Goal: Task Accomplishment & Management: Manage account settings

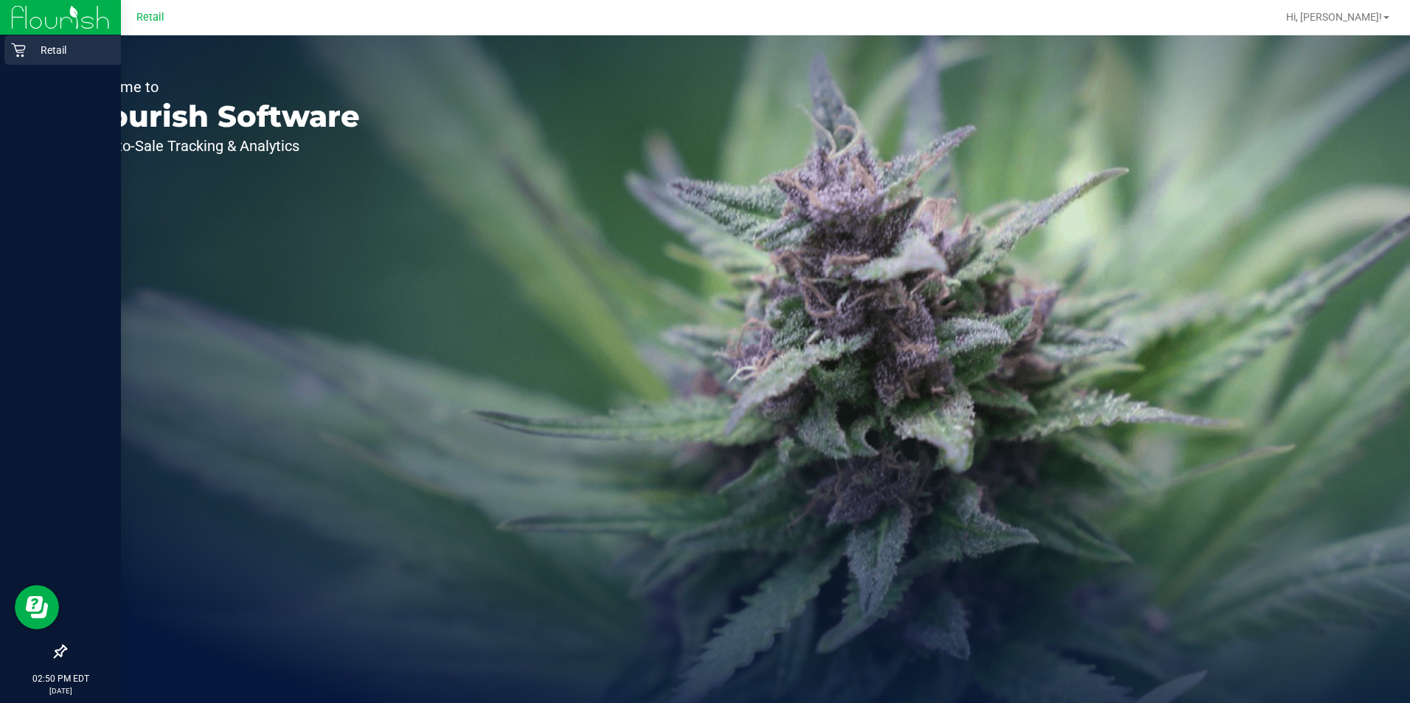
click at [25, 46] on icon at bounding box center [18, 51] width 14 height 14
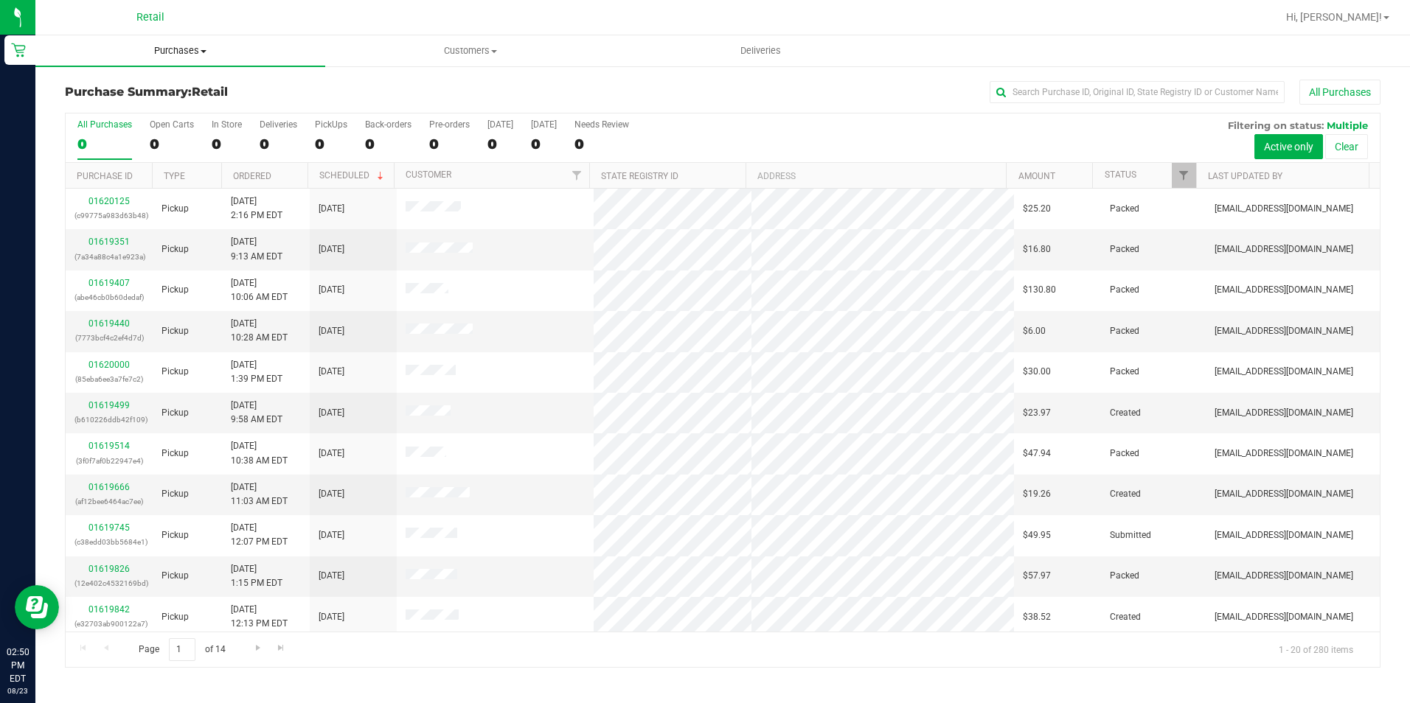
click at [221, 50] on span "Purchases" at bounding box center [180, 50] width 290 height 13
click at [141, 118] on li "All purchases" at bounding box center [180, 125] width 290 height 18
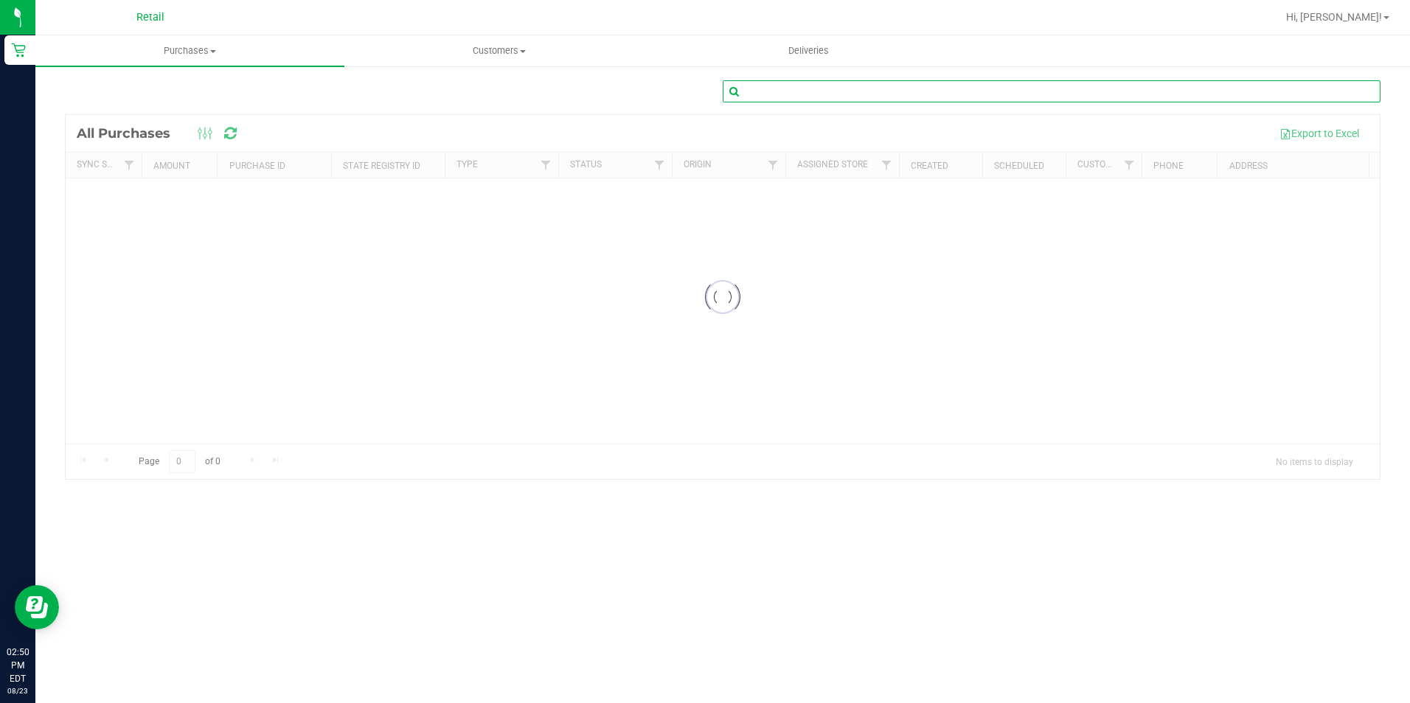
click at [1029, 83] on input "text" at bounding box center [1052, 91] width 658 height 22
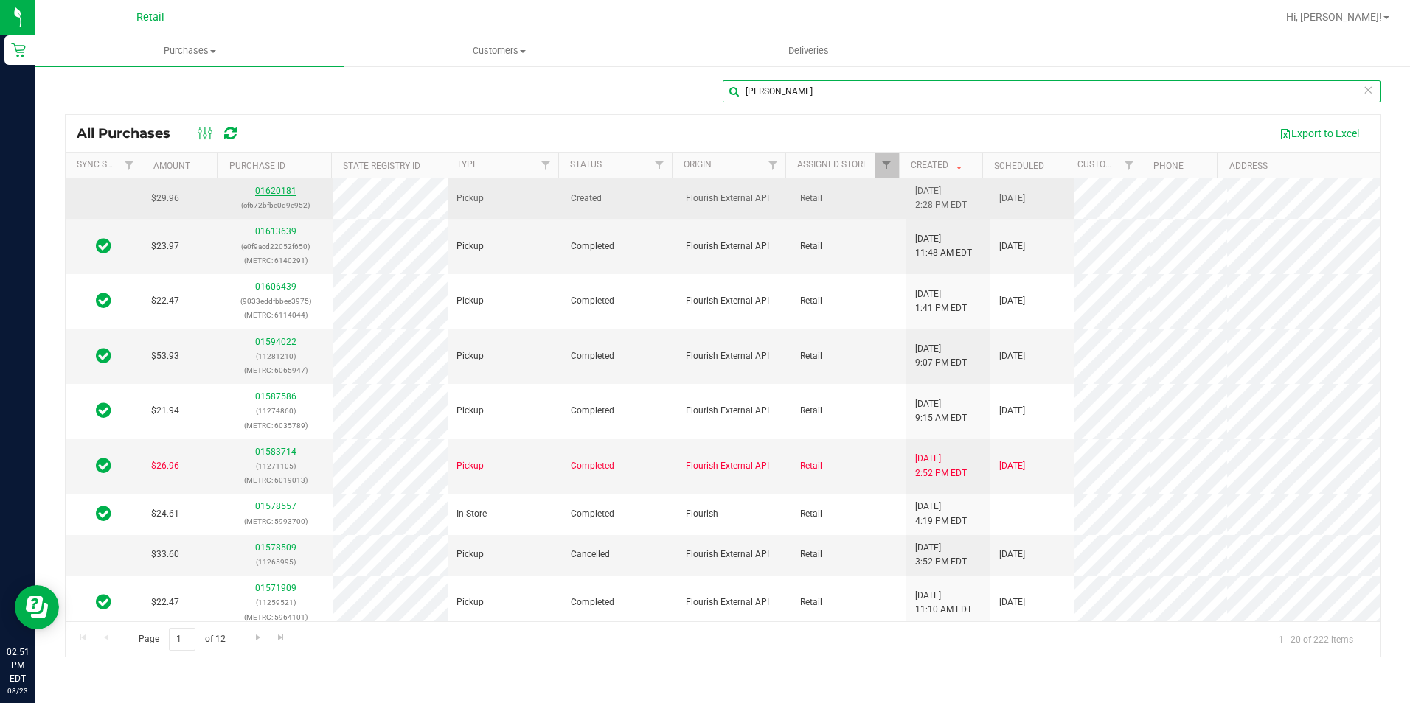
type input "[PERSON_NAME]"
click at [281, 190] on link "01620181" at bounding box center [275, 191] width 41 height 10
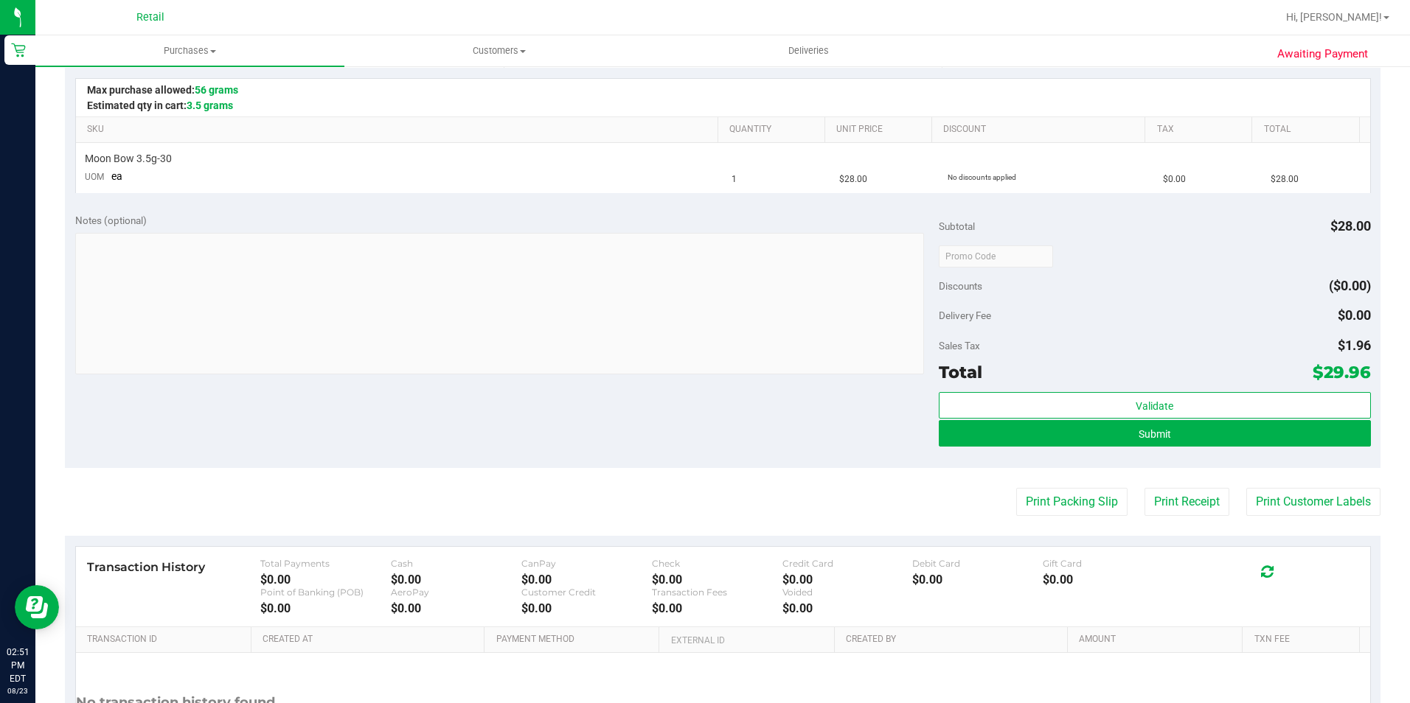
scroll to position [295, 0]
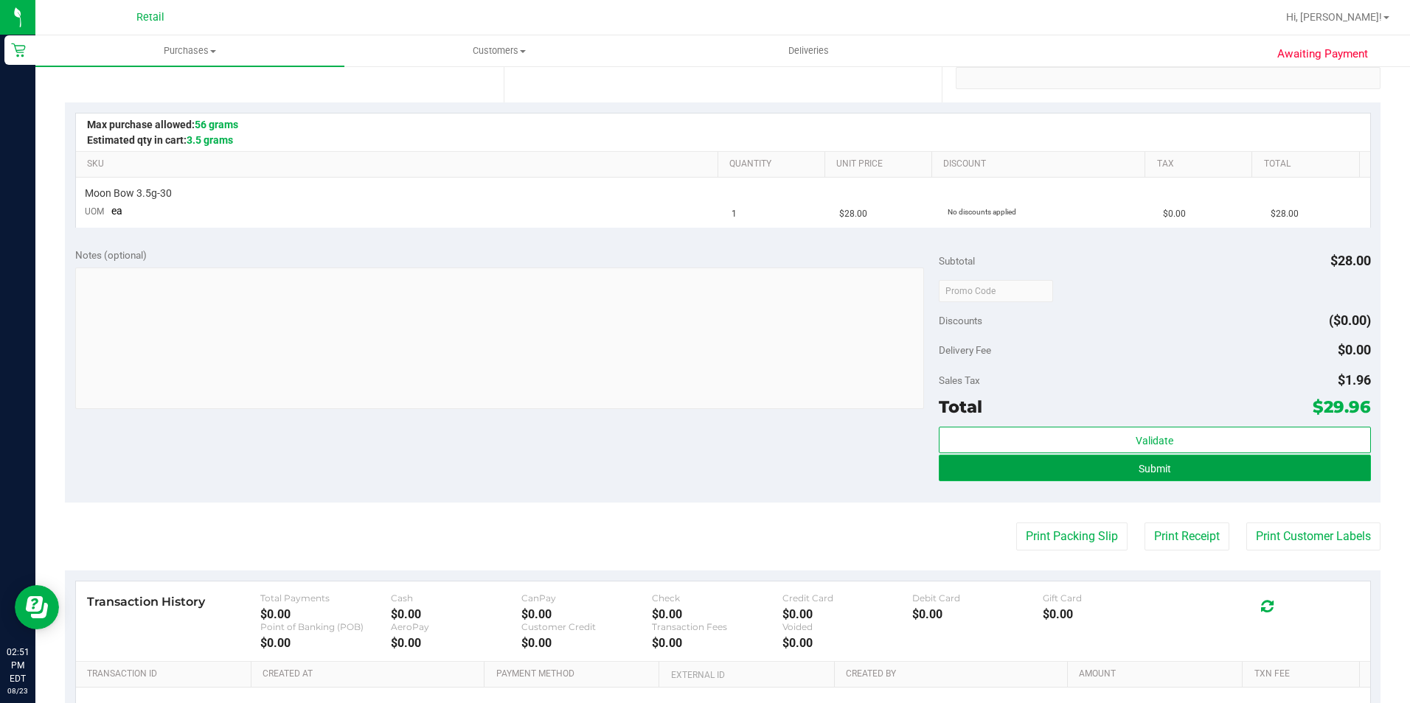
click at [973, 471] on button "Submit" at bounding box center [1155, 468] width 432 height 27
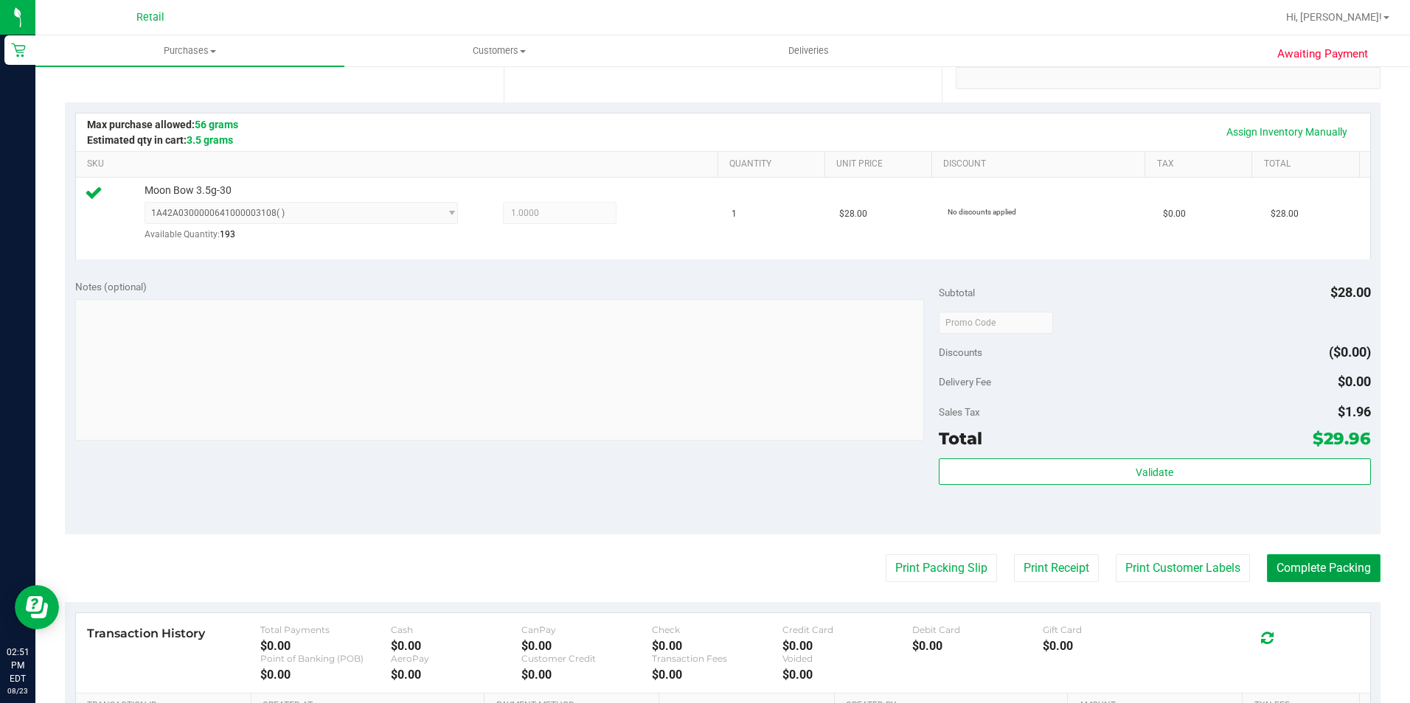
click at [1275, 563] on button "Complete Packing" at bounding box center [1324, 569] width 114 height 28
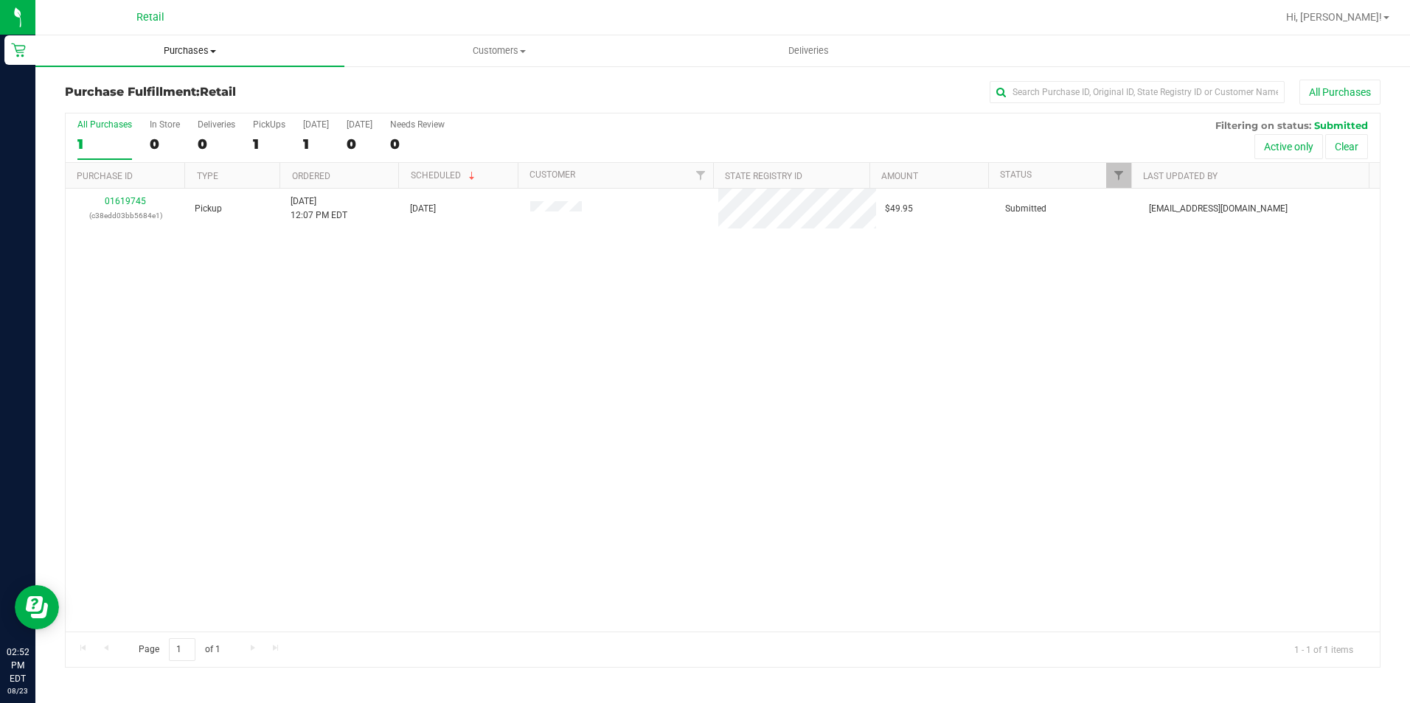
click at [173, 50] on span "Purchases" at bounding box center [189, 50] width 309 height 13
click at [196, 118] on li "All purchases" at bounding box center [189, 125] width 309 height 18
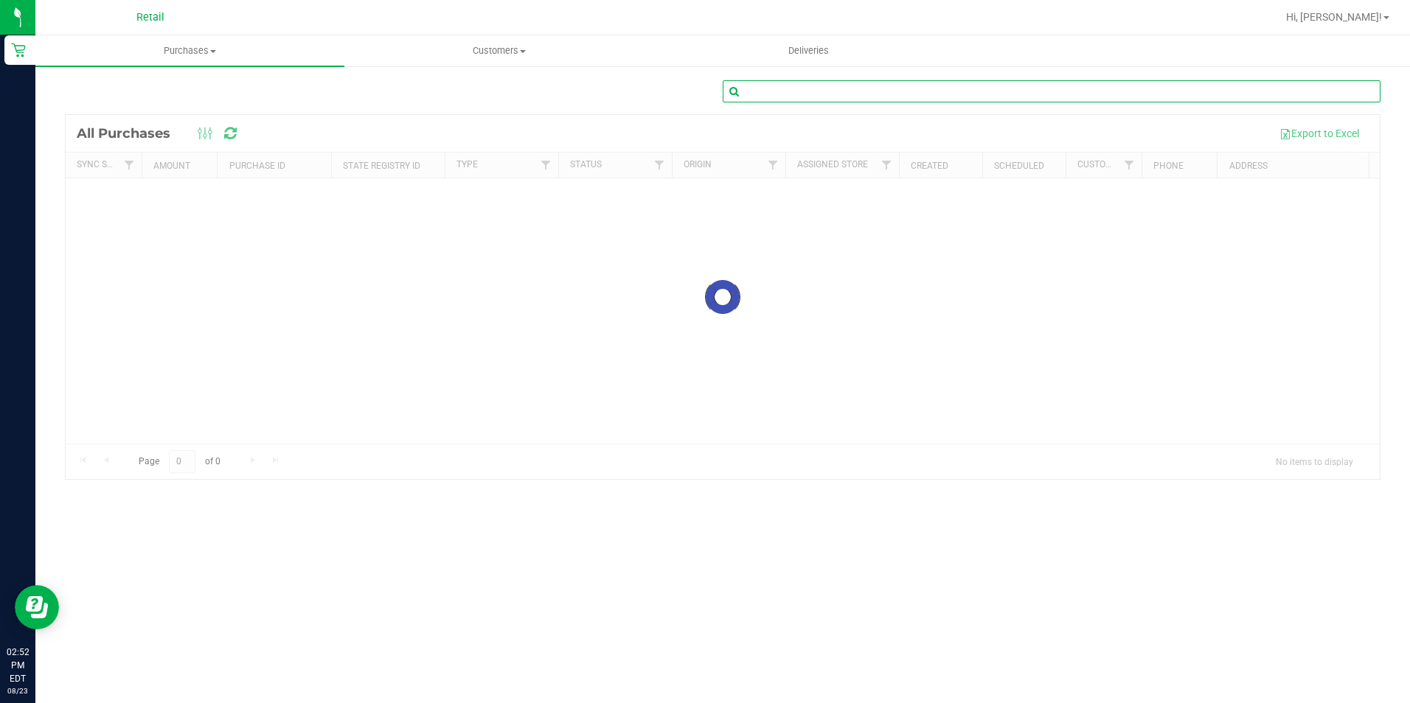
click at [1166, 99] on input "text" at bounding box center [1052, 91] width 658 height 22
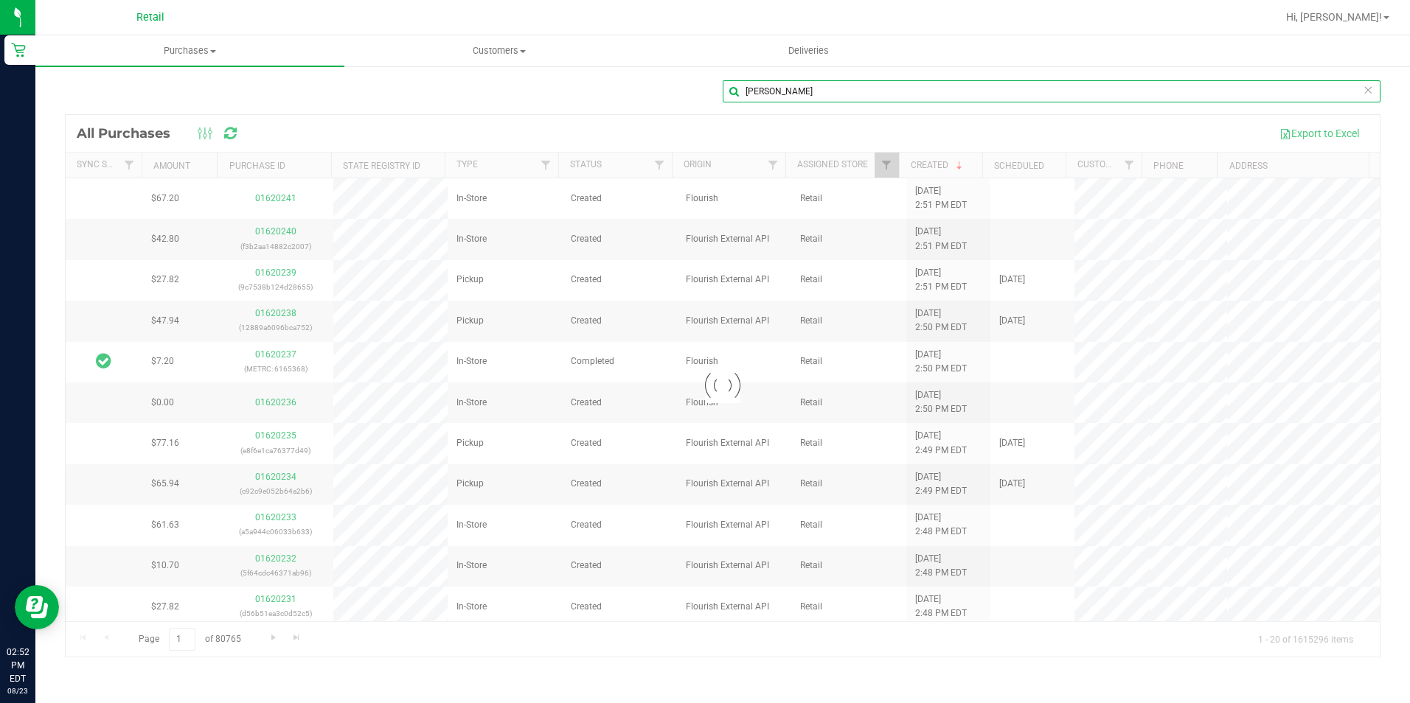
type input "[PERSON_NAME]"
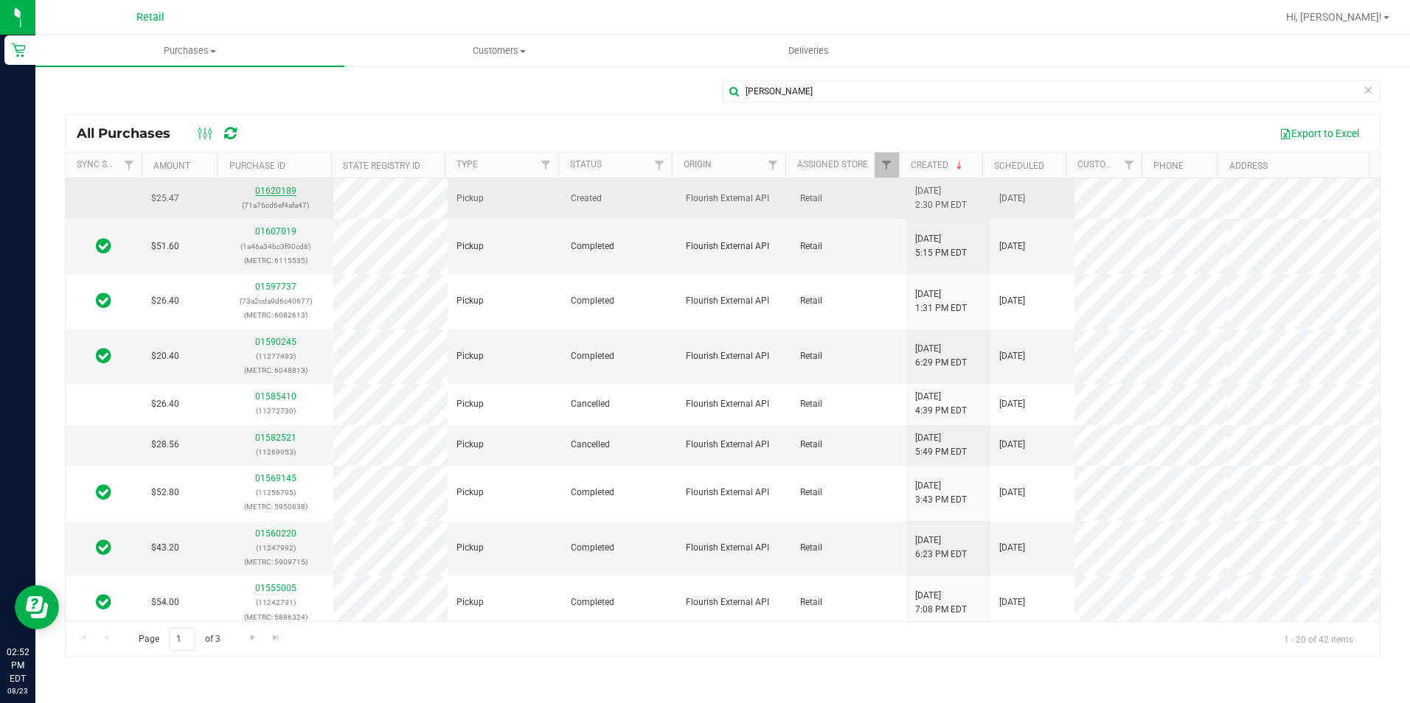
click at [284, 193] on link "01620189" at bounding box center [275, 191] width 41 height 10
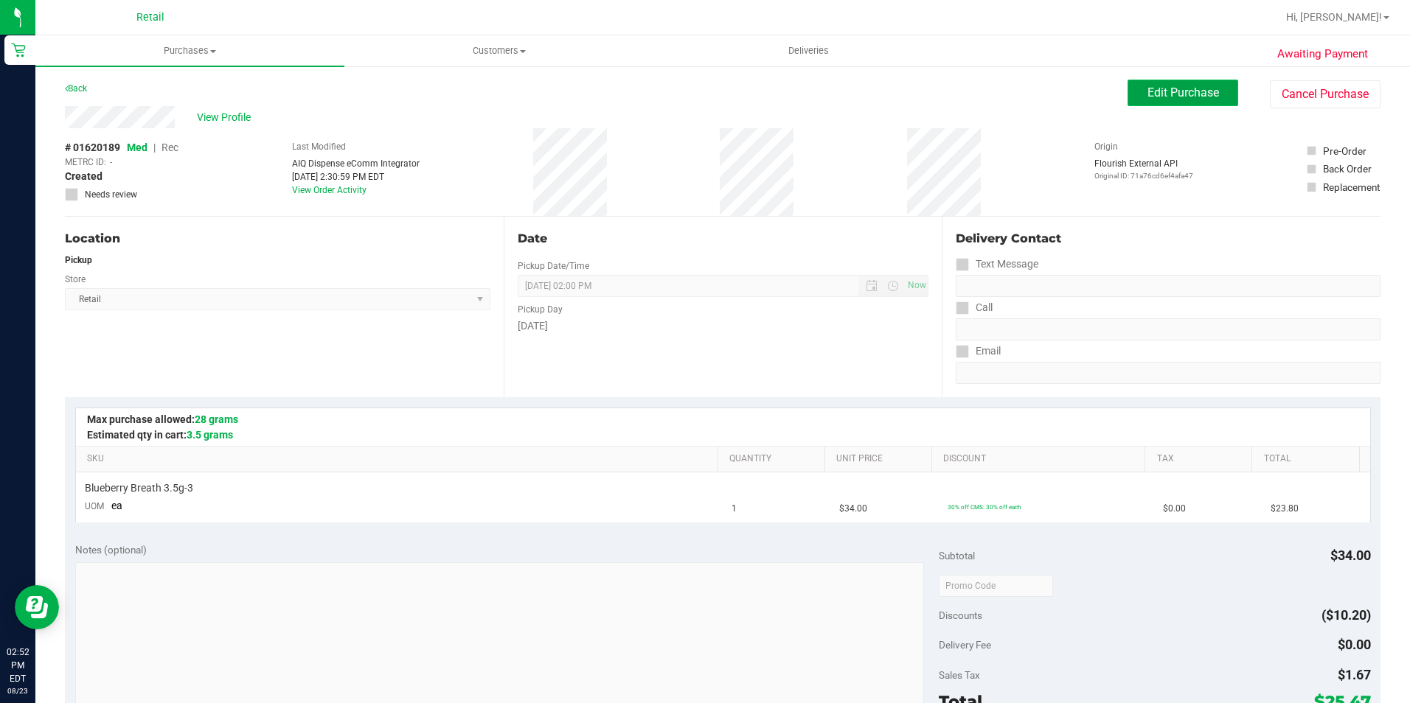
click at [1147, 92] on span "Edit Purchase" at bounding box center [1183, 93] width 72 height 14
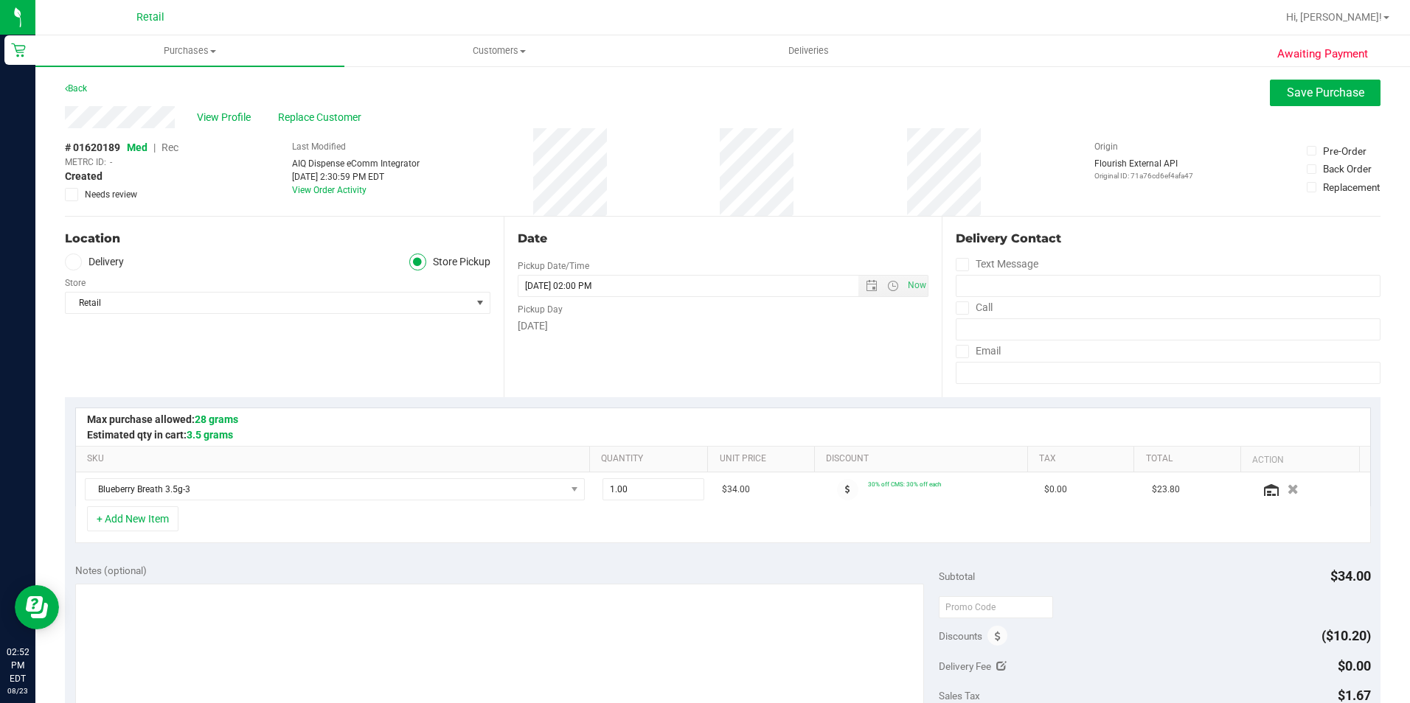
click at [175, 144] on span "Rec" at bounding box center [169, 148] width 17 height 12
click at [1313, 96] on span "Save Purchase" at bounding box center [1325, 93] width 77 height 14
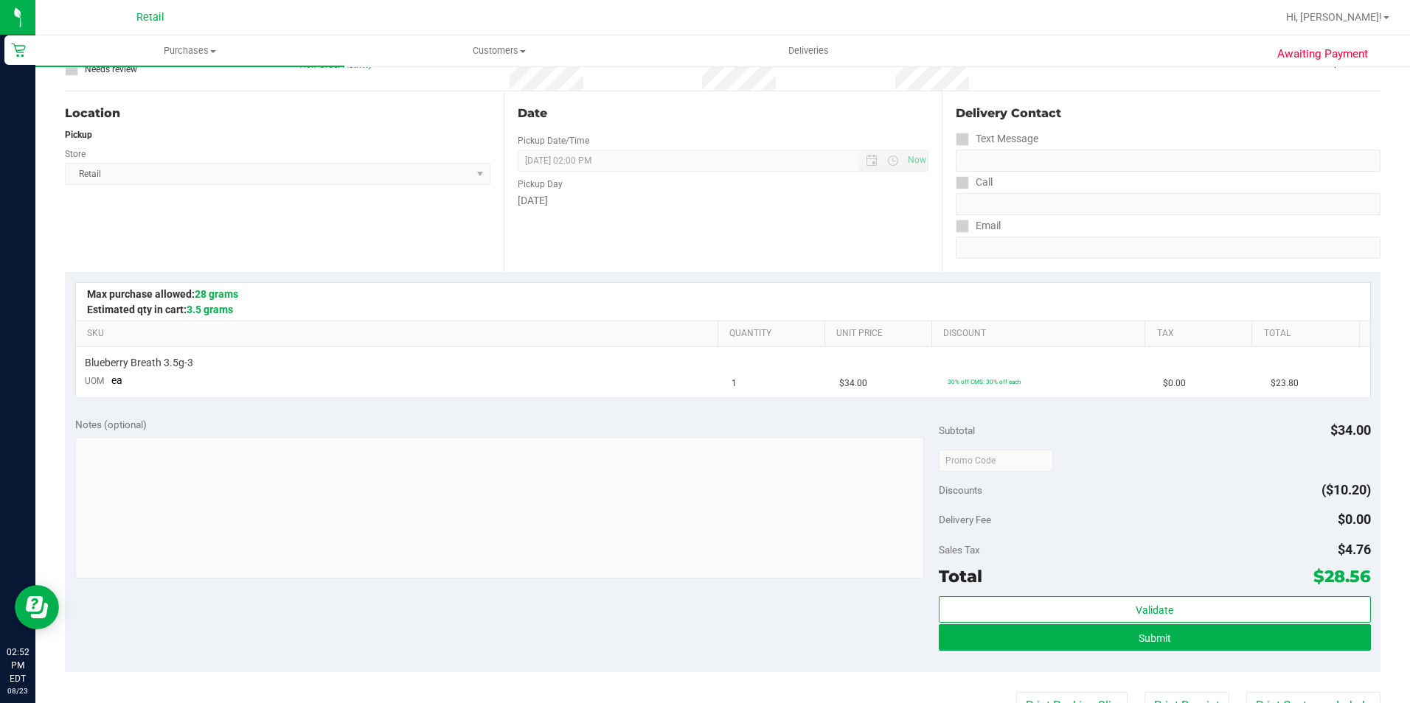
scroll to position [147, 0]
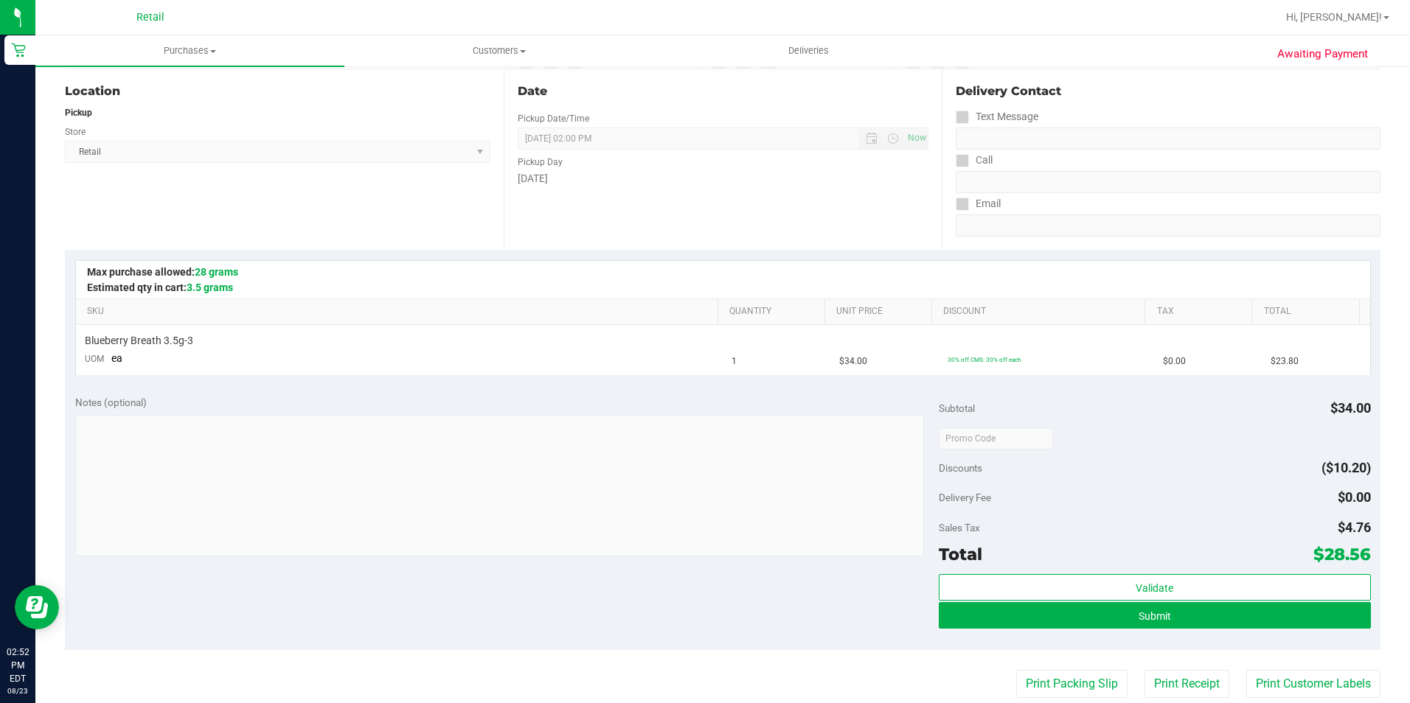
click at [1304, 631] on div "Validate Submit" at bounding box center [1155, 607] width 432 height 66
click at [1275, 617] on button "Submit" at bounding box center [1155, 615] width 432 height 27
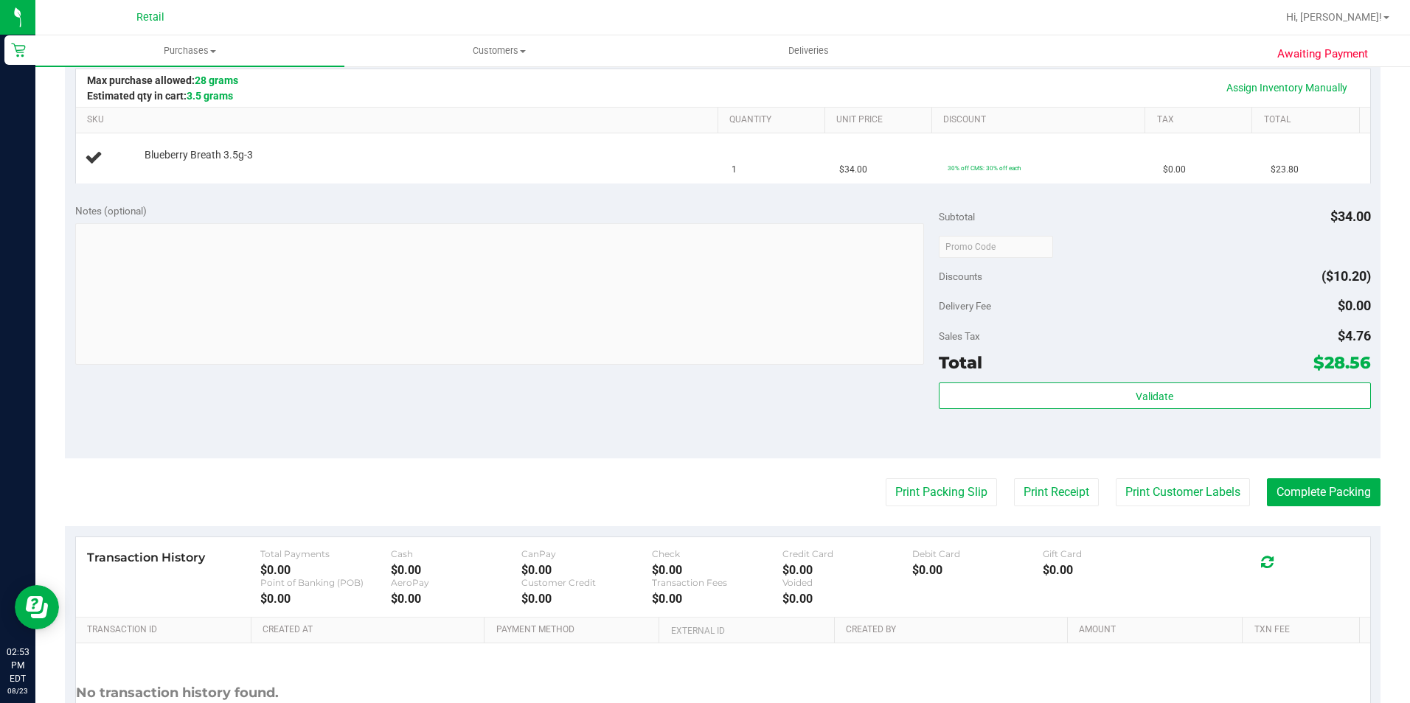
scroll to position [369, 0]
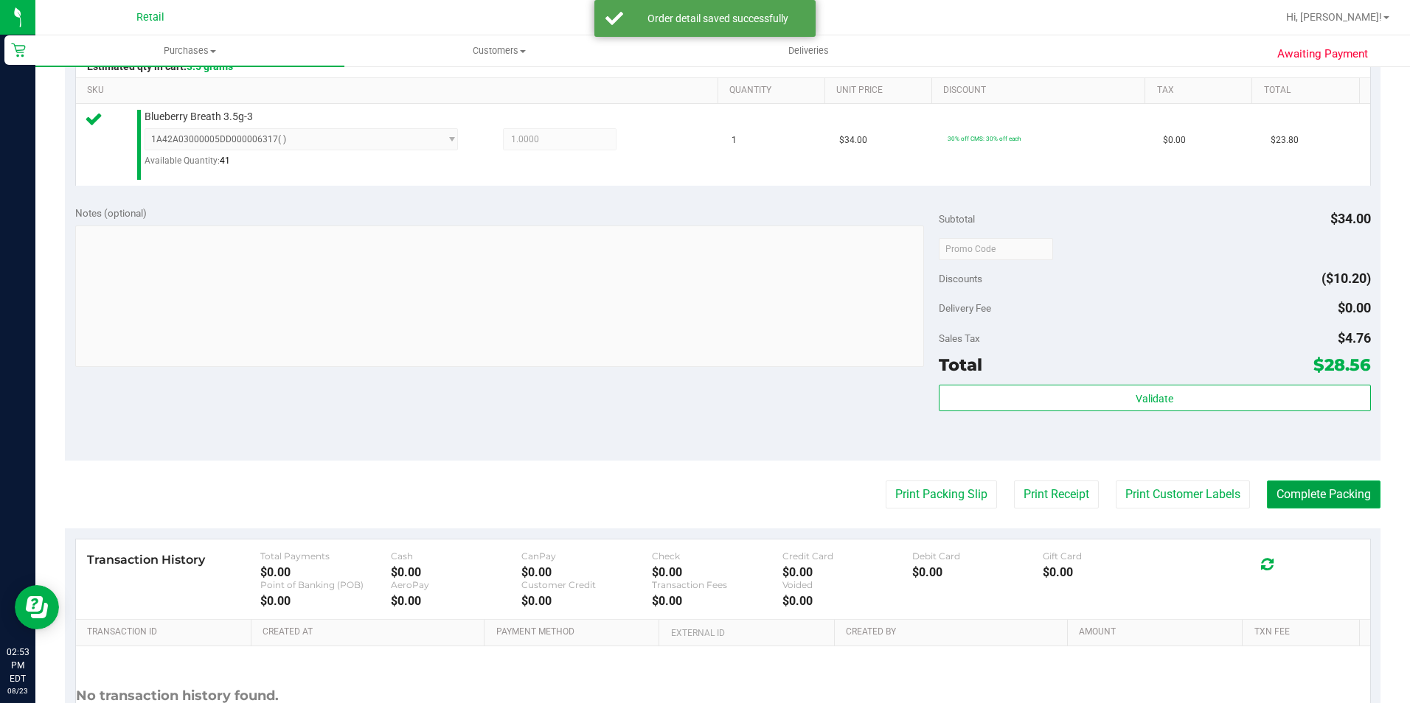
click at [1306, 496] on button "Complete Packing" at bounding box center [1324, 495] width 114 height 28
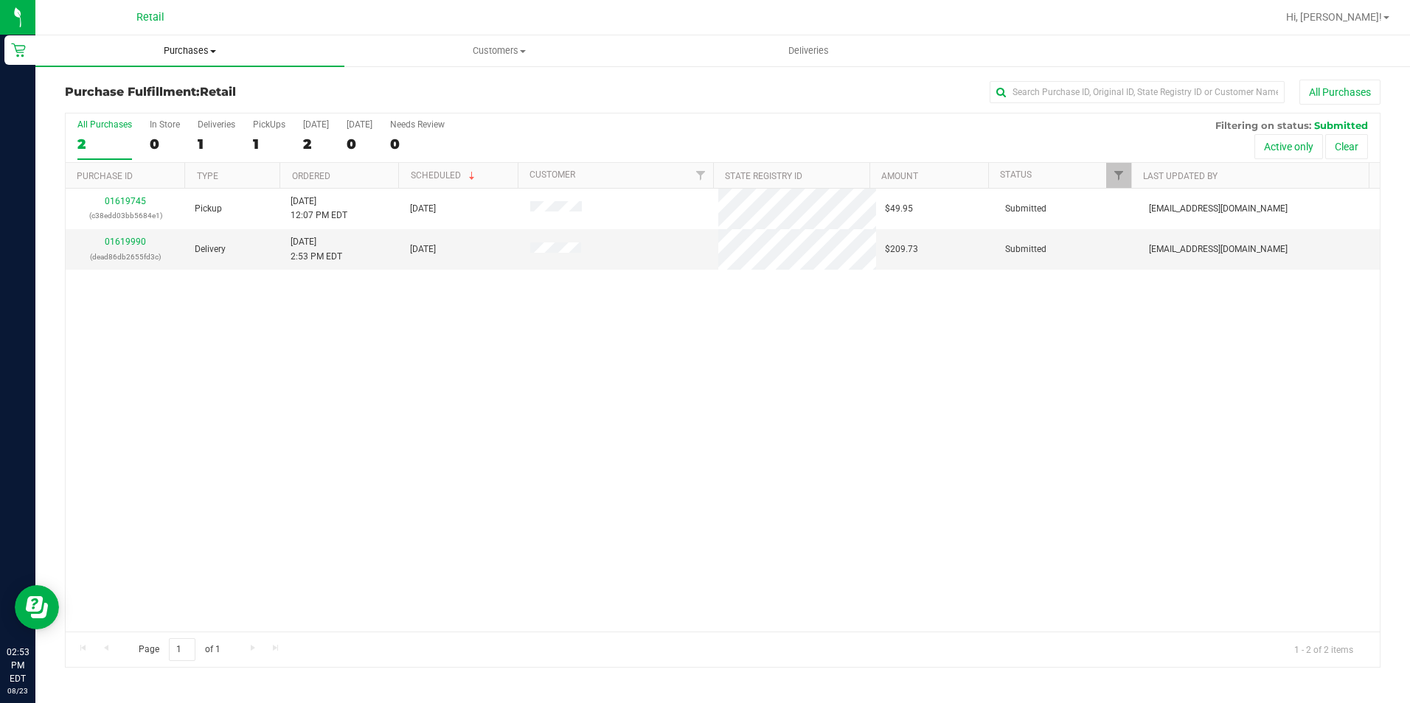
click at [173, 51] on span "Purchases" at bounding box center [189, 50] width 309 height 13
click at [159, 125] on li "All purchases" at bounding box center [189, 125] width 309 height 18
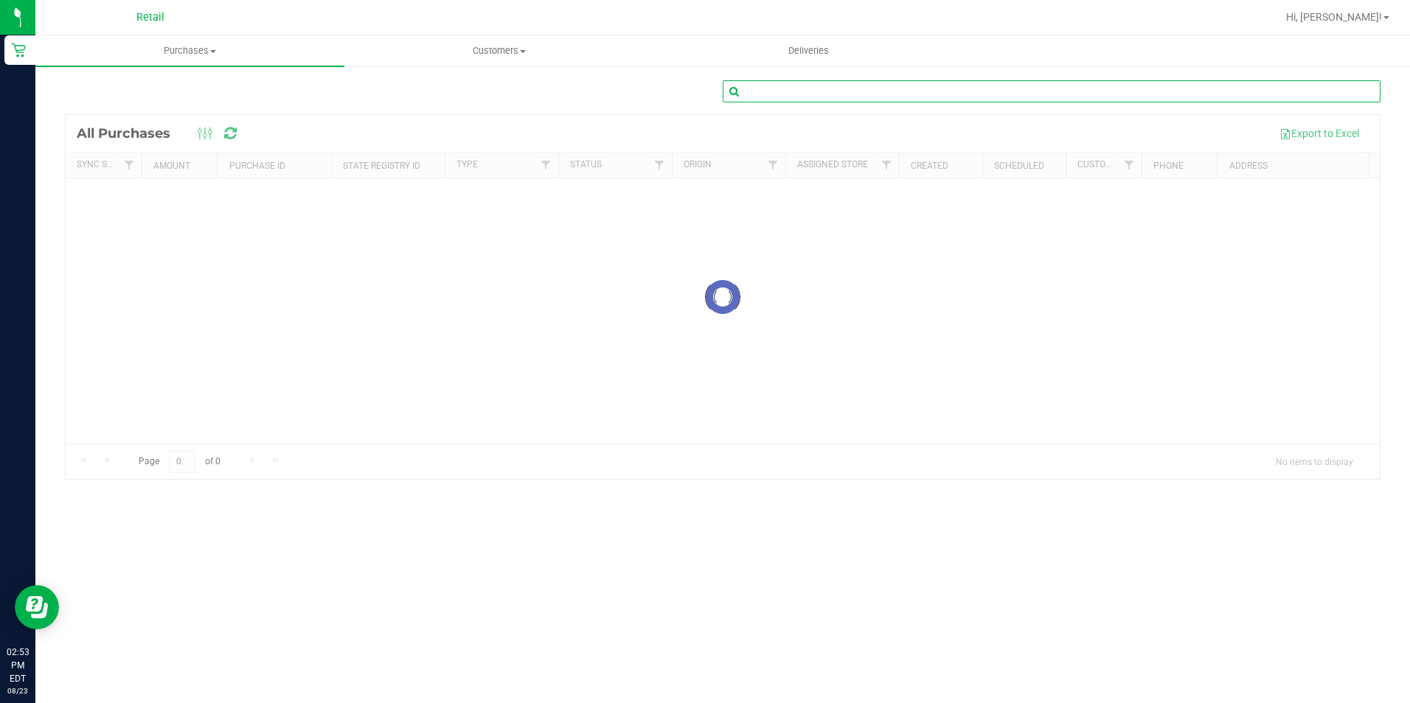
click at [1148, 86] on input "text" at bounding box center [1052, 91] width 658 height 22
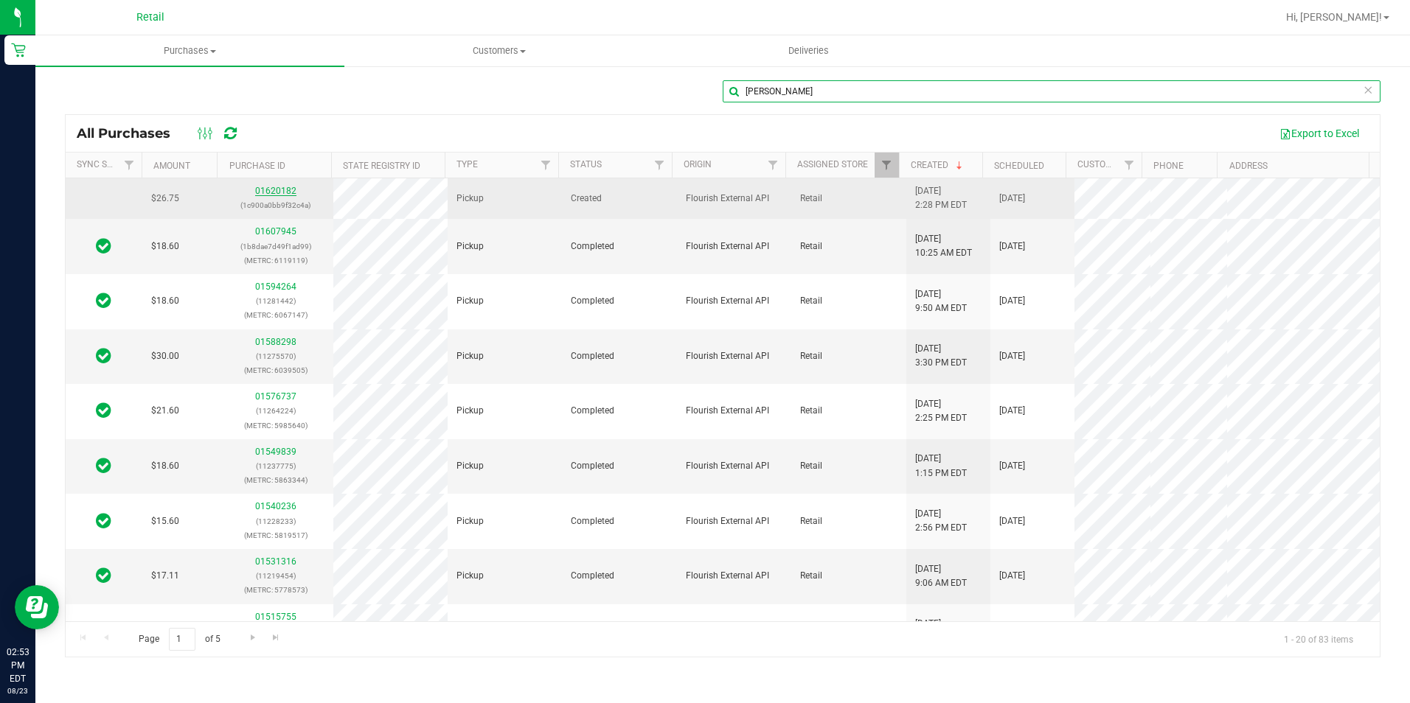
type input "[PERSON_NAME]"
click at [276, 190] on link "01620182" at bounding box center [275, 191] width 41 height 10
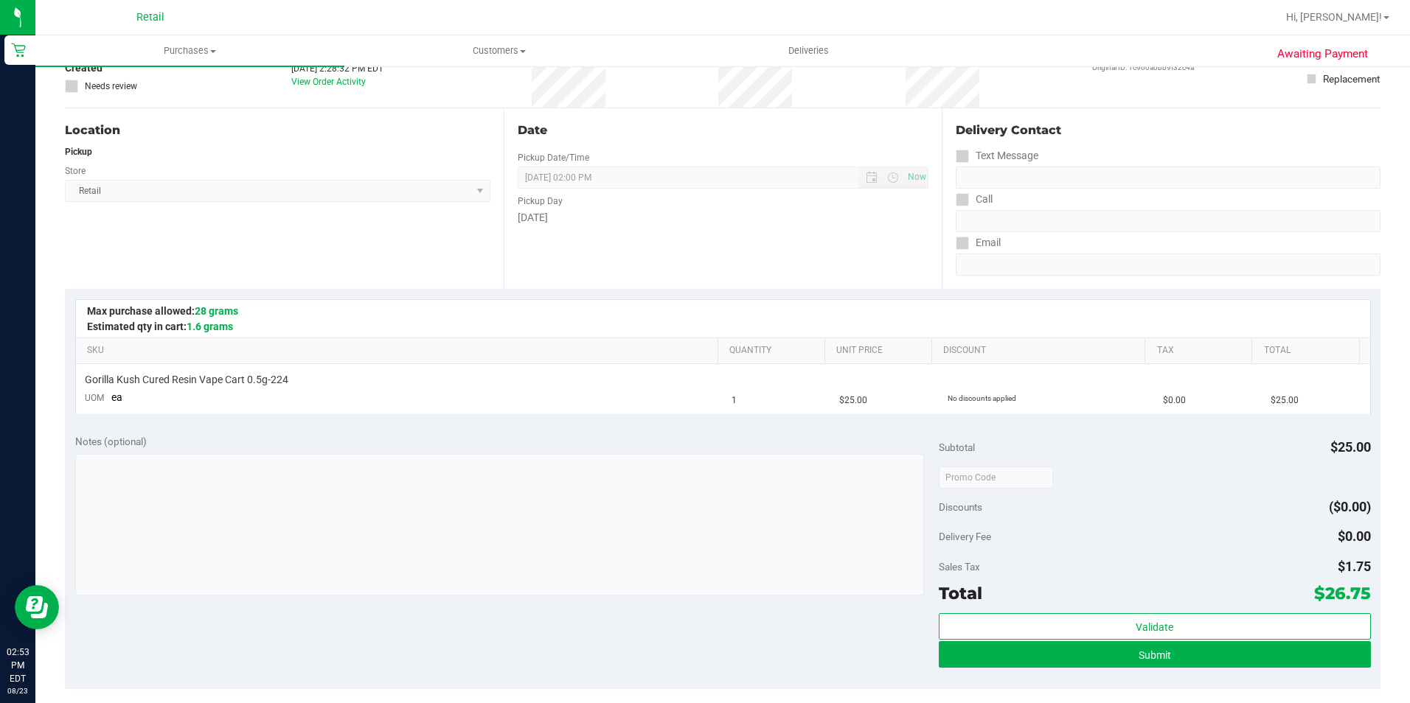
scroll to position [221, 0]
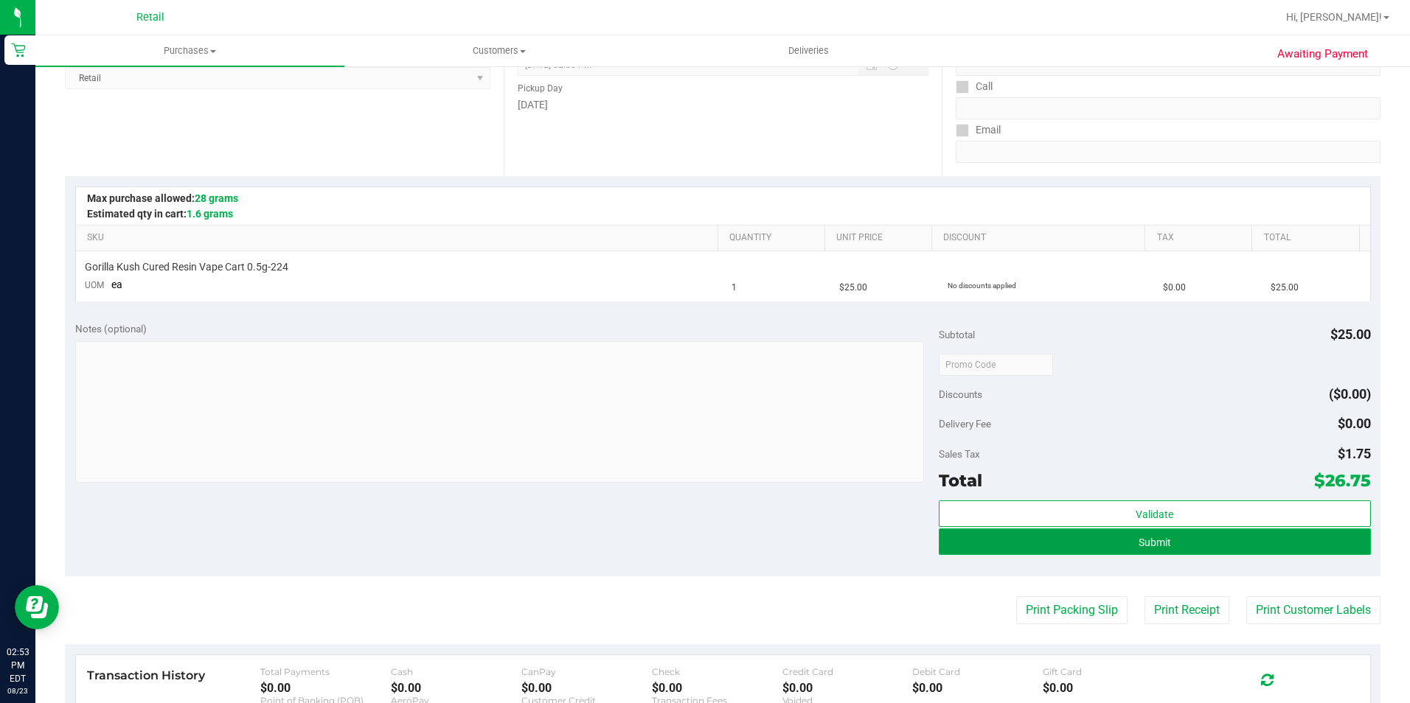
click at [1066, 533] on button "Submit" at bounding box center [1155, 542] width 432 height 27
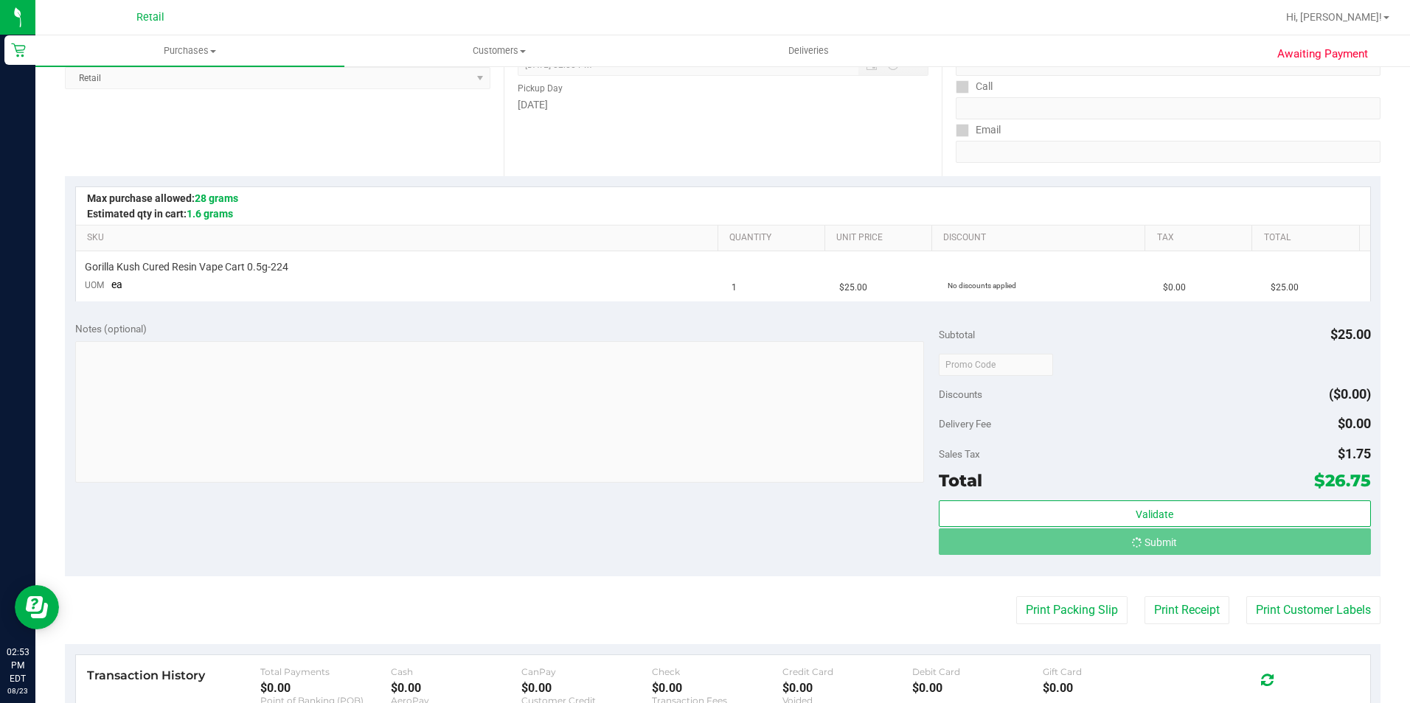
scroll to position [0, 0]
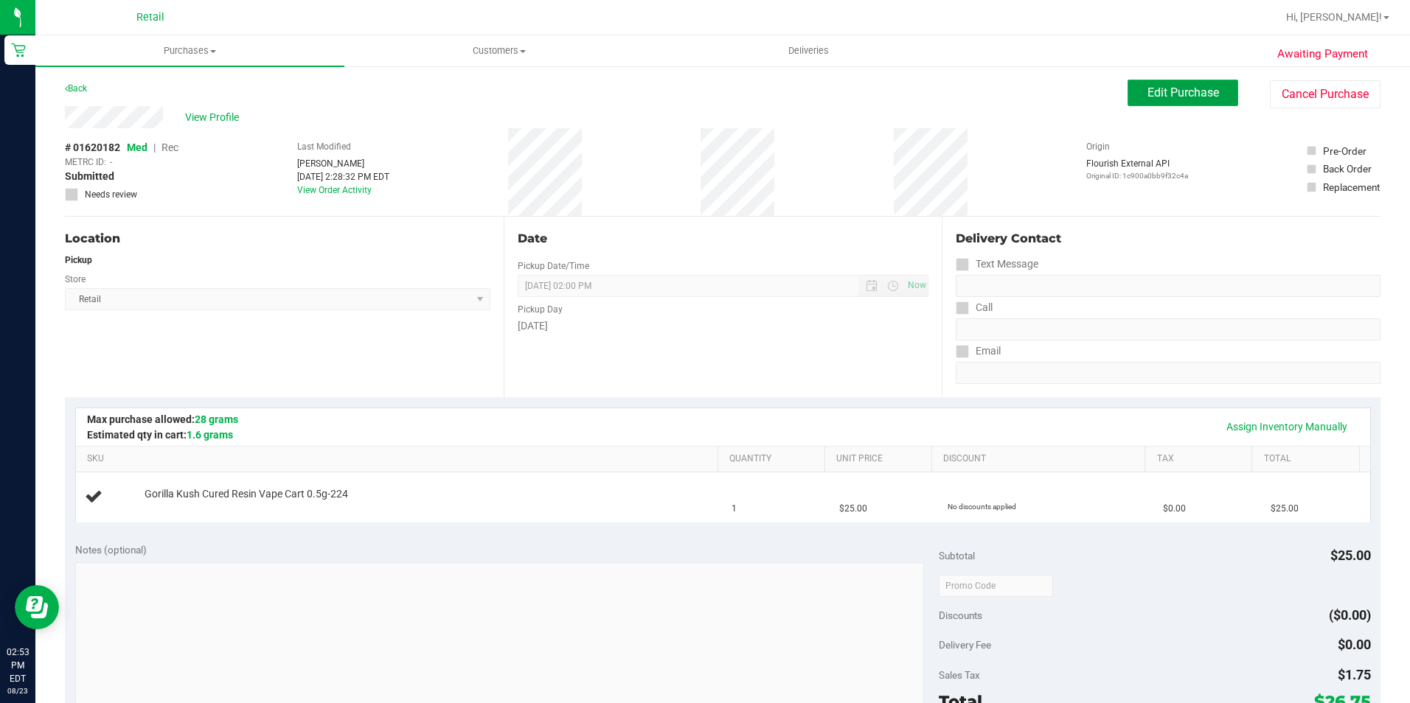
click at [1147, 88] on span "Edit Purchase" at bounding box center [1183, 93] width 72 height 14
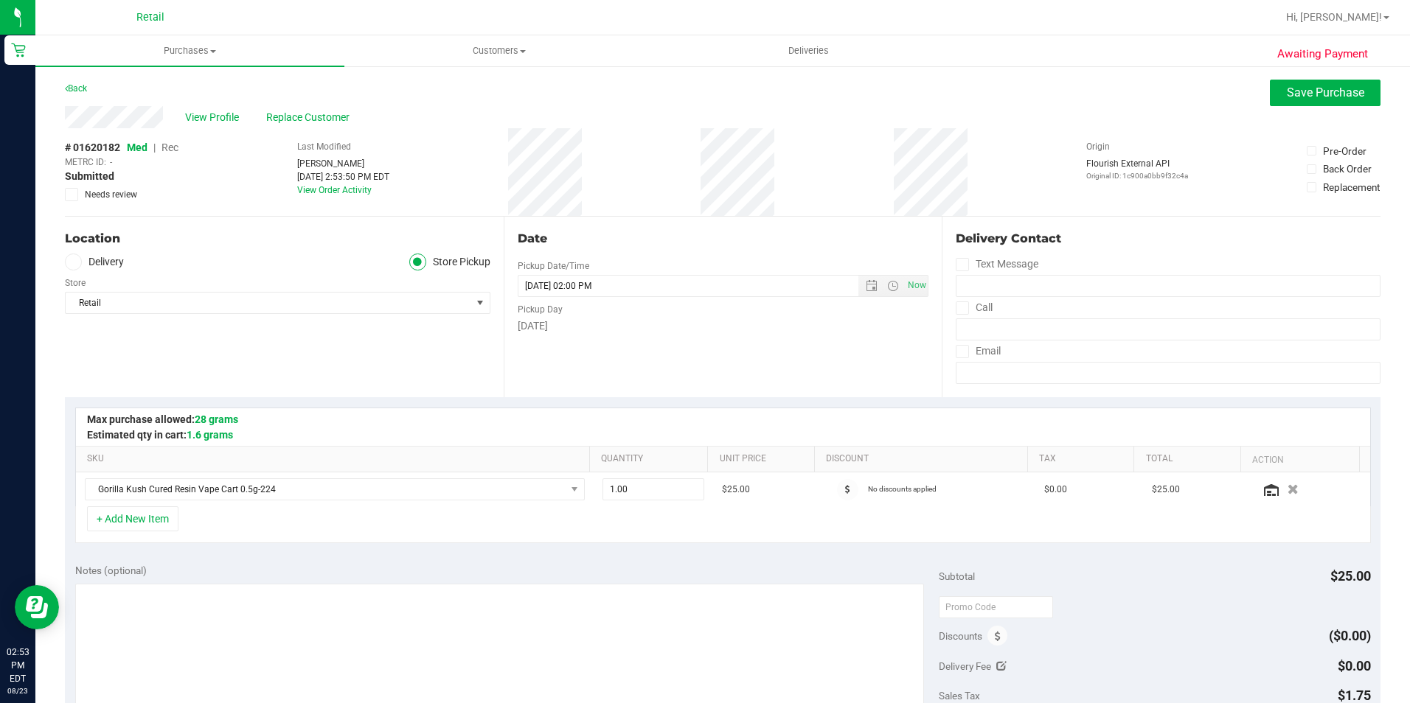
click at [177, 150] on span "Rec" at bounding box center [169, 148] width 17 height 12
click at [1319, 91] on span "Save Purchase" at bounding box center [1325, 93] width 77 height 14
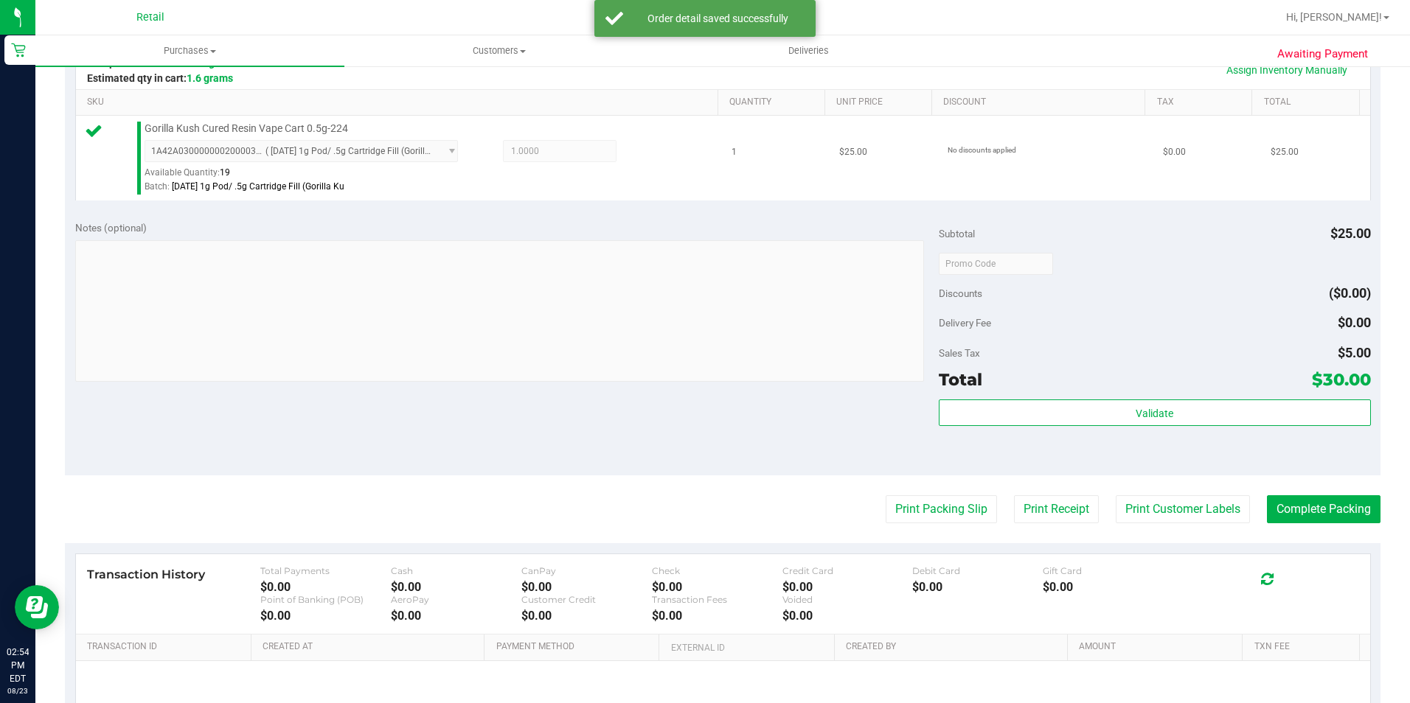
scroll to position [369, 0]
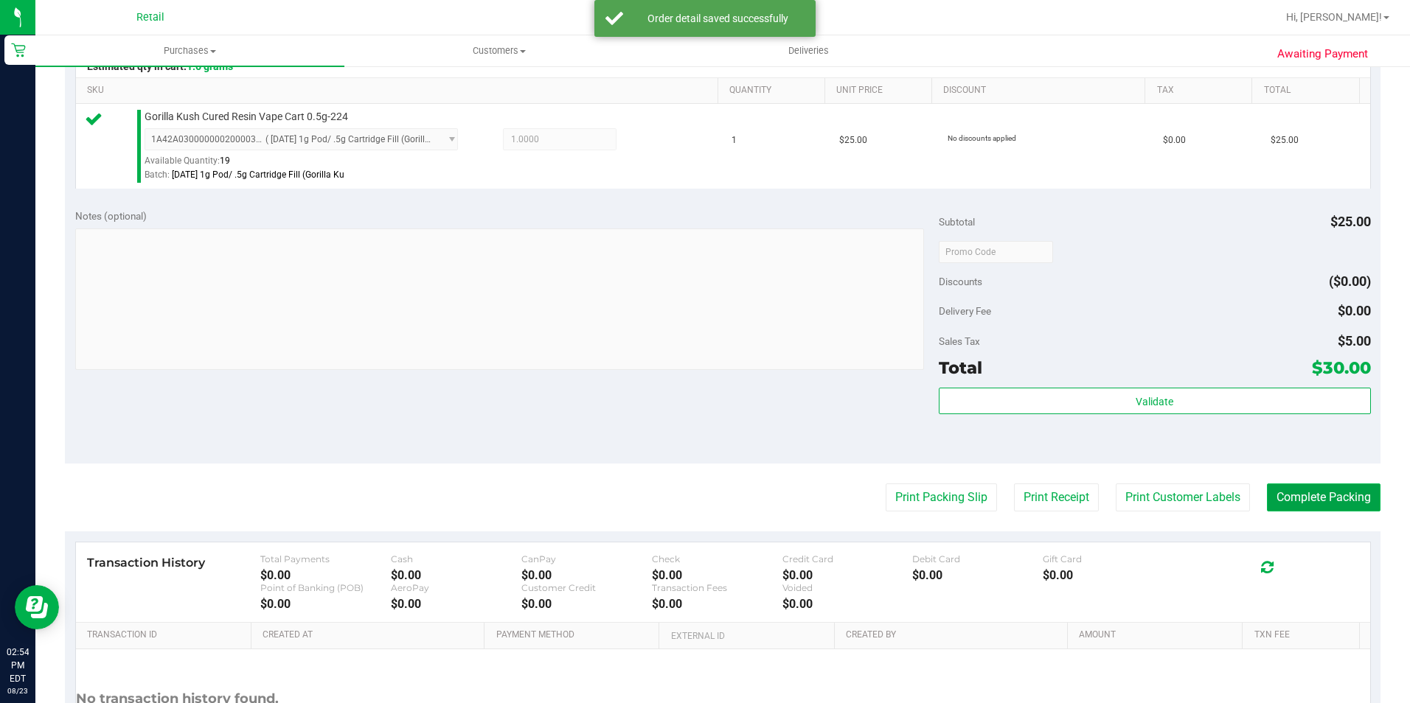
click at [1331, 497] on button "Complete Packing" at bounding box center [1324, 498] width 114 height 28
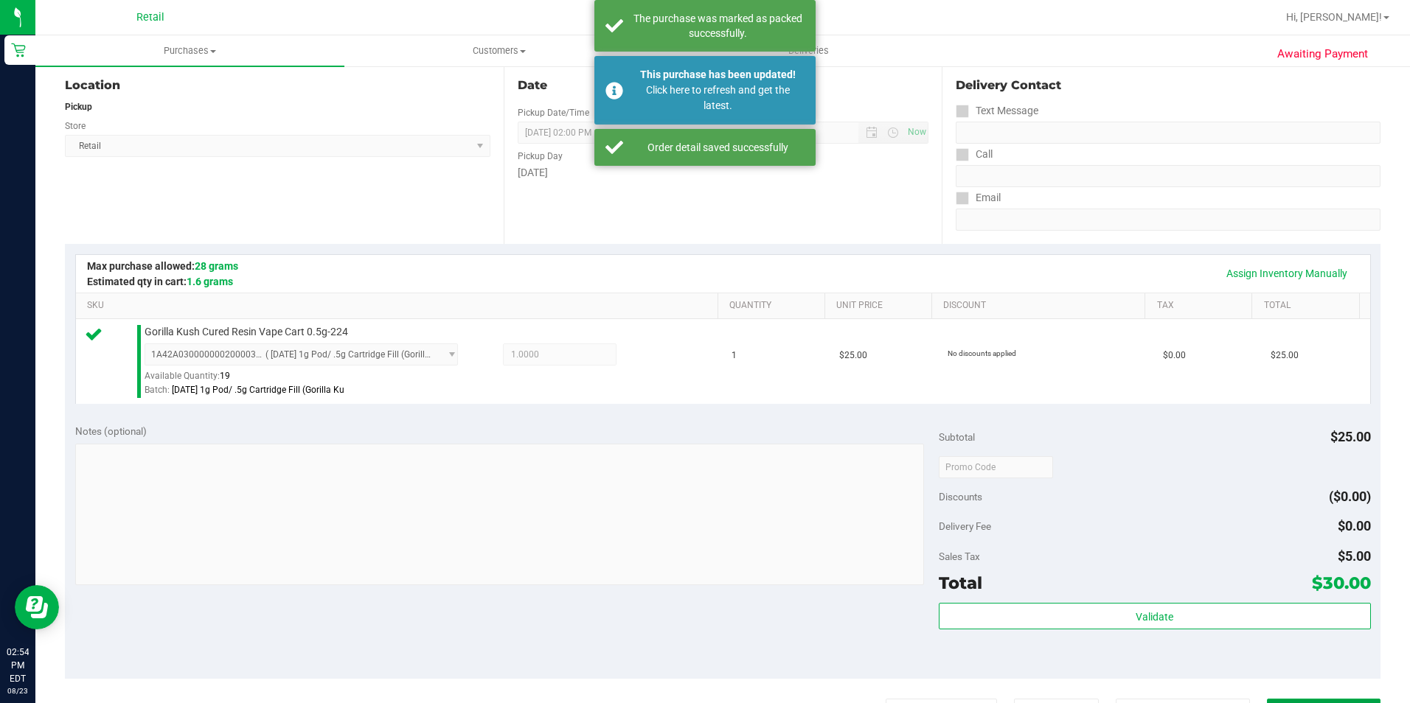
scroll to position [0, 0]
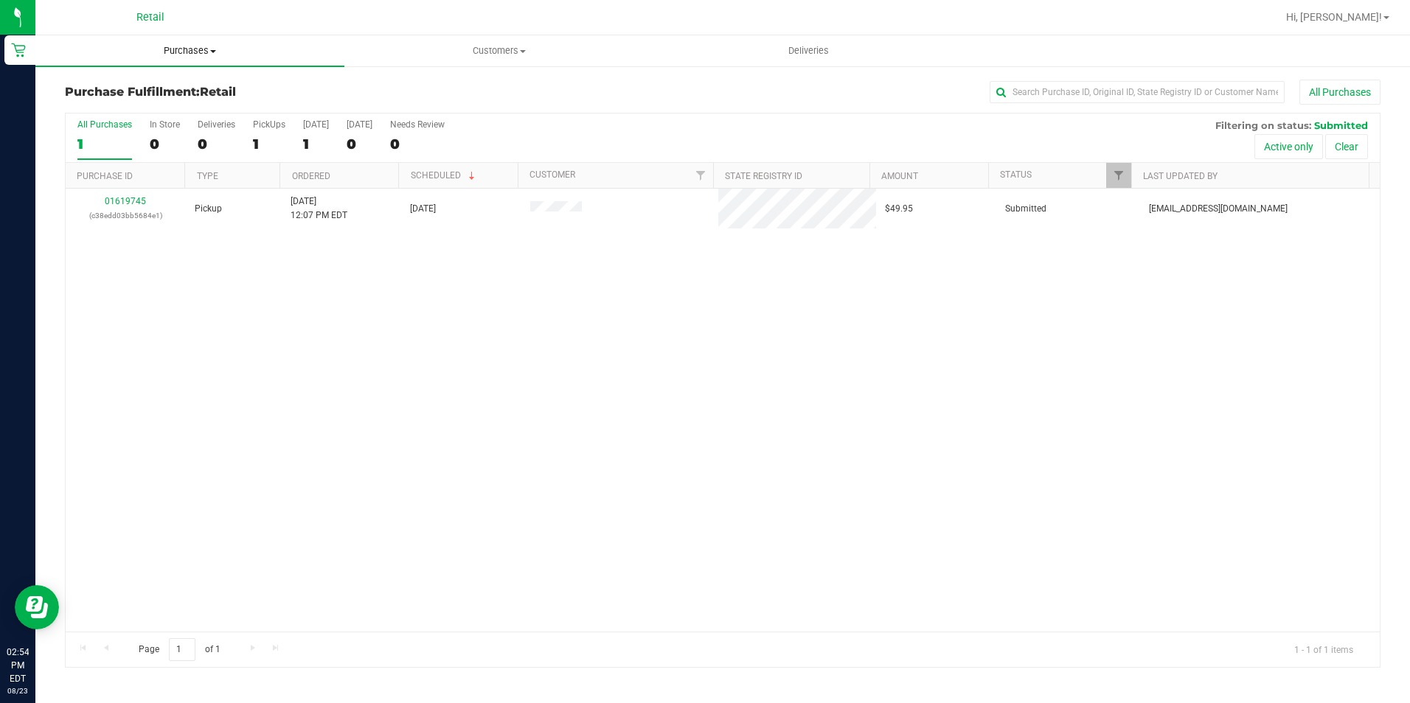
click at [167, 46] on span "Purchases" at bounding box center [189, 50] width 309 height 13
click at [157, 119] on li "All purchases" at bounding box center [189, 125] width 309 height 18
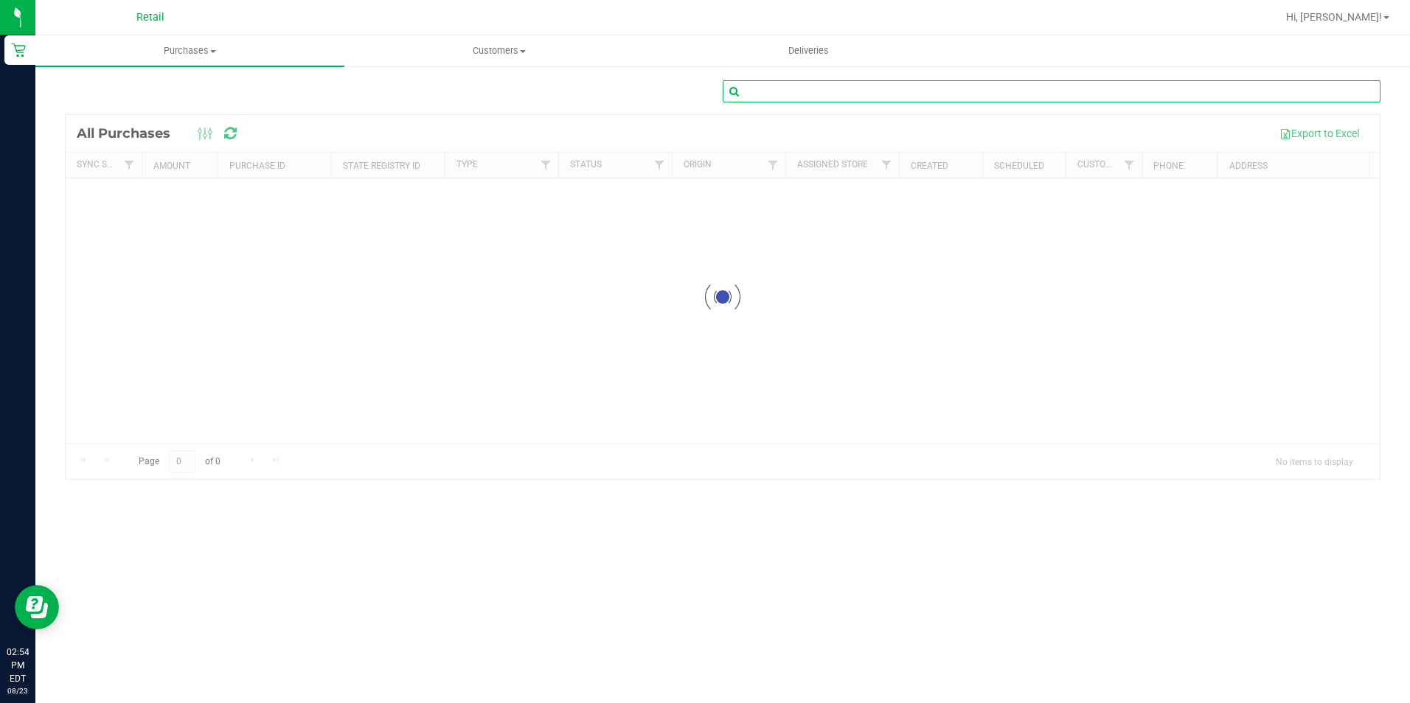
click at [979, 95] on input "text" at bounding box center [1052, 91] width 658 height 22
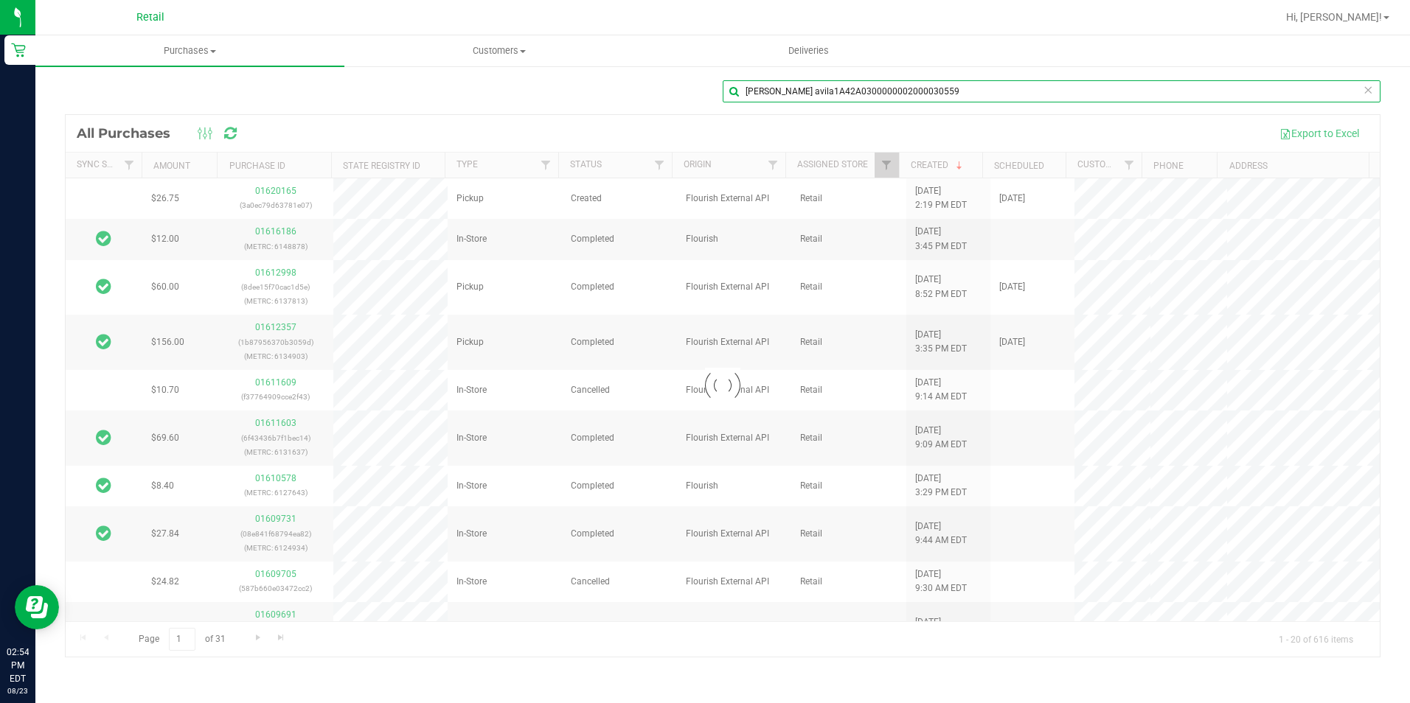
drag, startPoint x: 795, startPoint y: 93, endPoint x: 942, endPoint y: 86, distance: 146.9
click at [942, 86] on input "[PERSON_NAME] avila1A42A0300000002000030559" at bounding box center [1052, 91] width 658 height 22
type input "[PERSON_NAME]"
click at [285, 186] on div at bounding box center [723, 386] width 1314 height 542
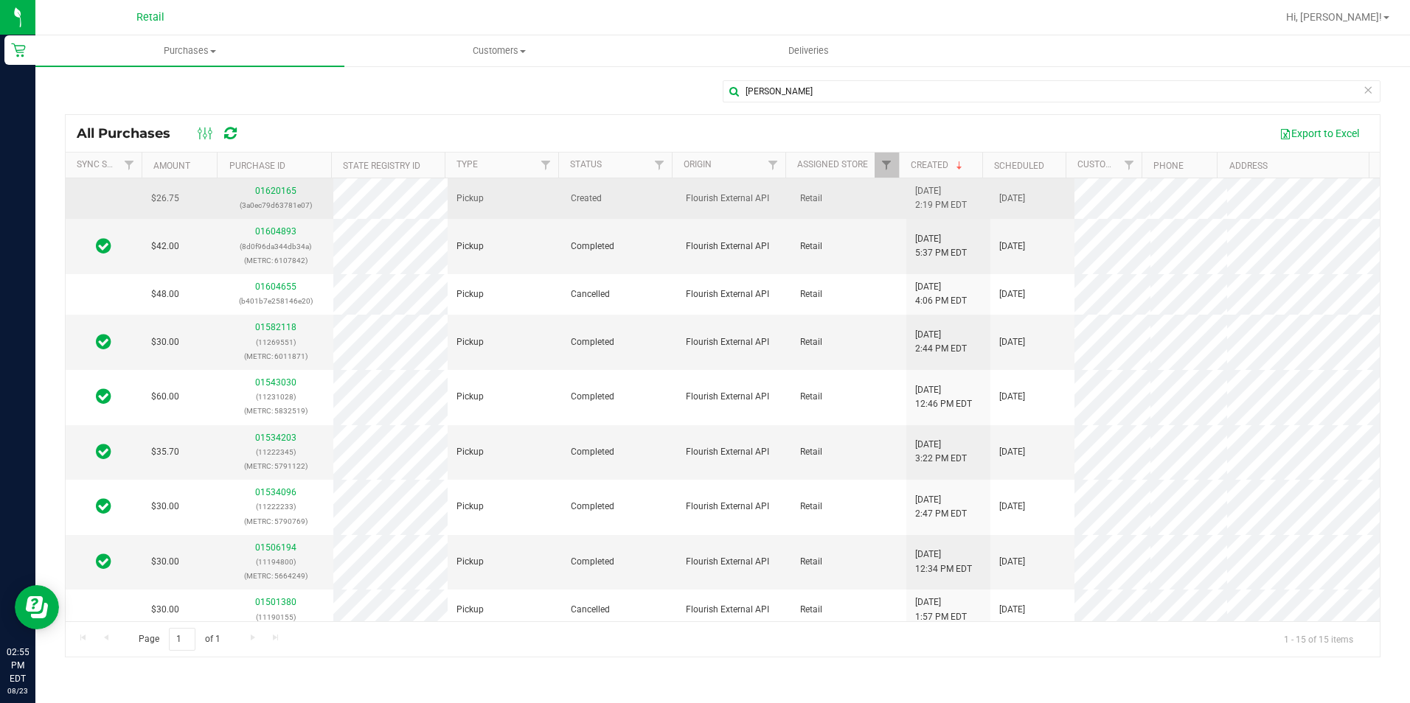
click at [291, 184] on div "01620165 (3a0ec79d63781e07)" at bounding box center [275, 198] width 97 height 28
click at [277, 189] on link "01620165" at bounding box center [275, 191] width 41 height 10
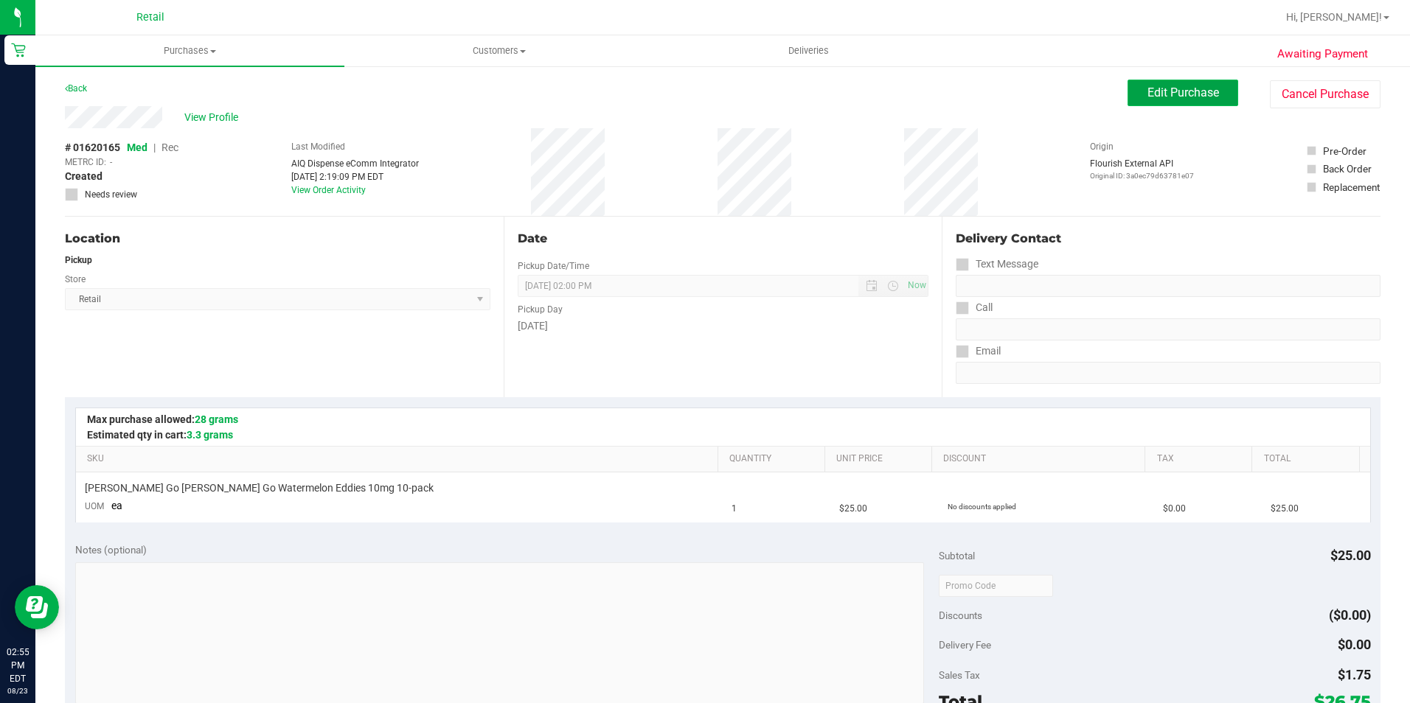
click at [1178, 88] on span "Edit Purchase" at bounding box center [1183, 93] width 72 height 14
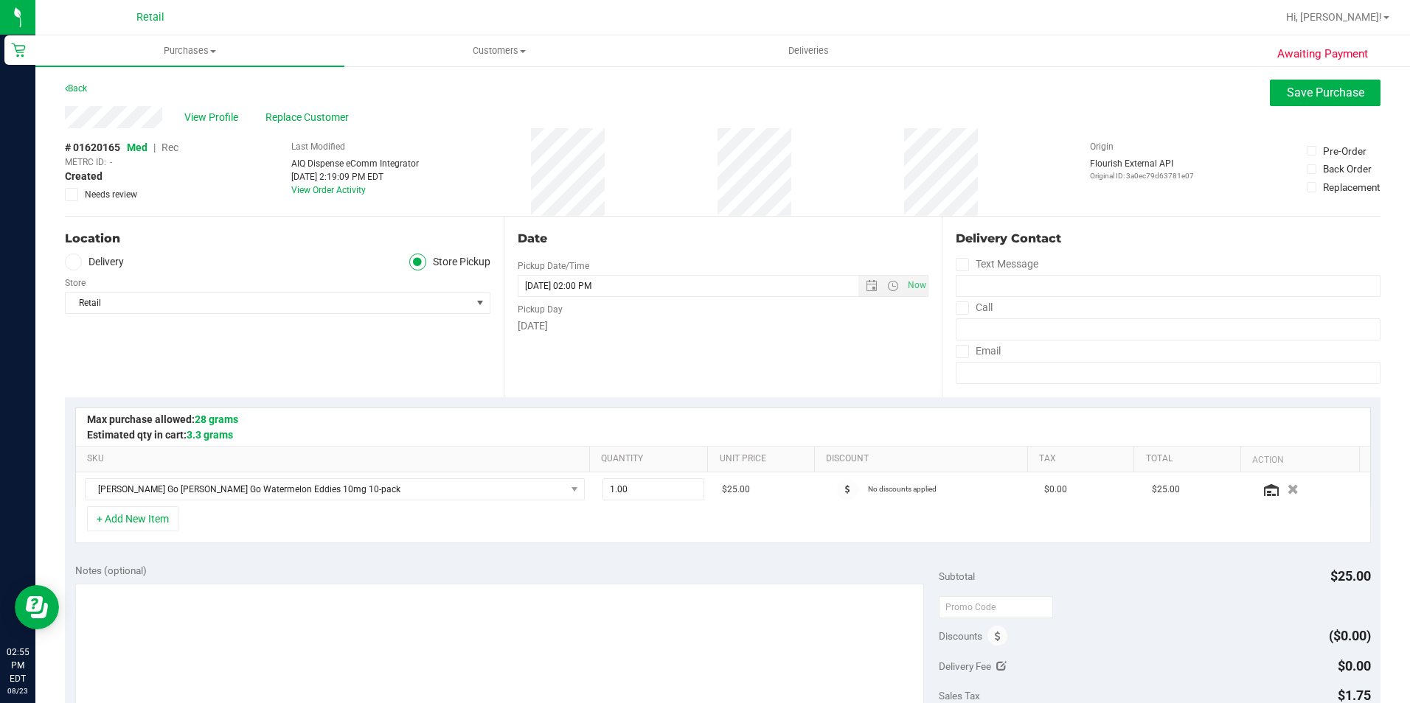
click at [170, 144] on span "Rec" at bounding box center [169, 148] width 17 height 12
click at [170, 144] on span "Rec" at bounding box center [170, 148] width 18 height 12
click at [1298, 93] on span "Save Purchase" at bounding box center [1325, 93] width 77 height 14
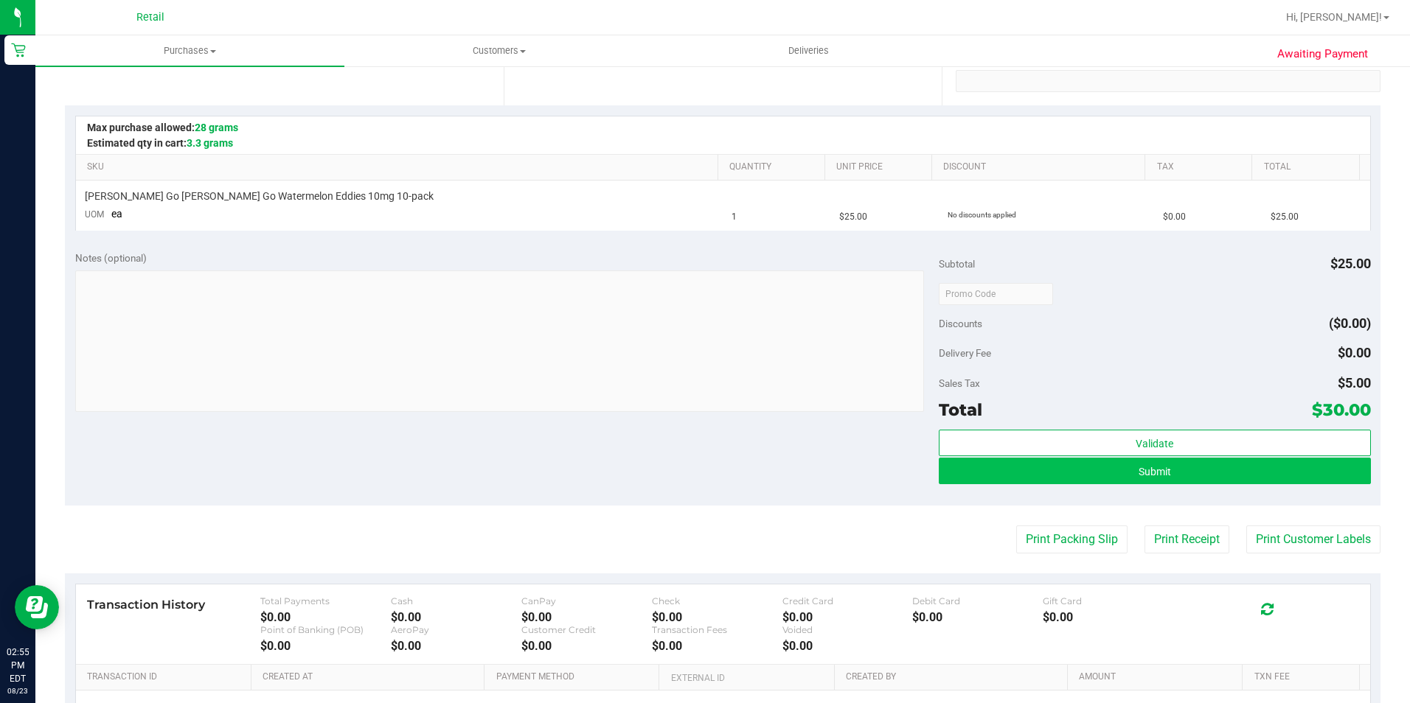
scroll to position [295, 0]
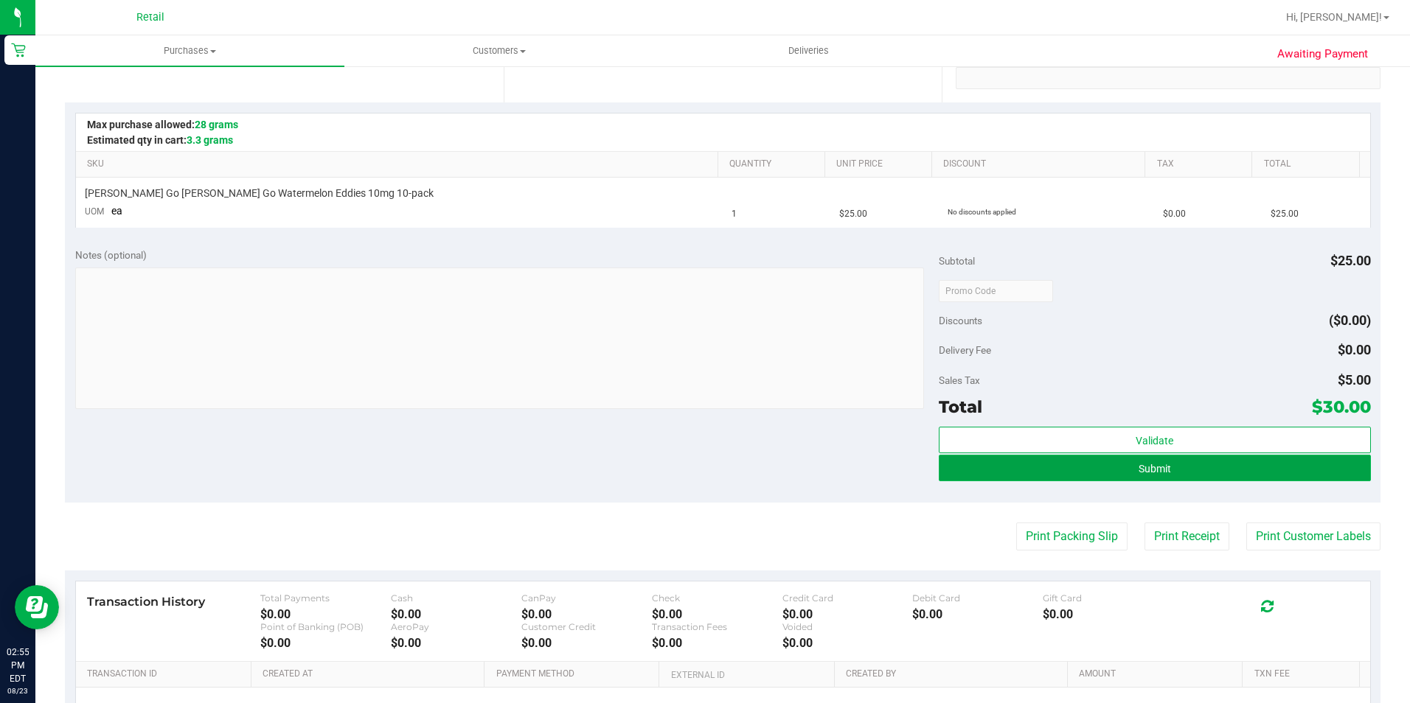
click at [1186, 468] on button "Submit" at bounding box center [1155, 468] width 432 height 27
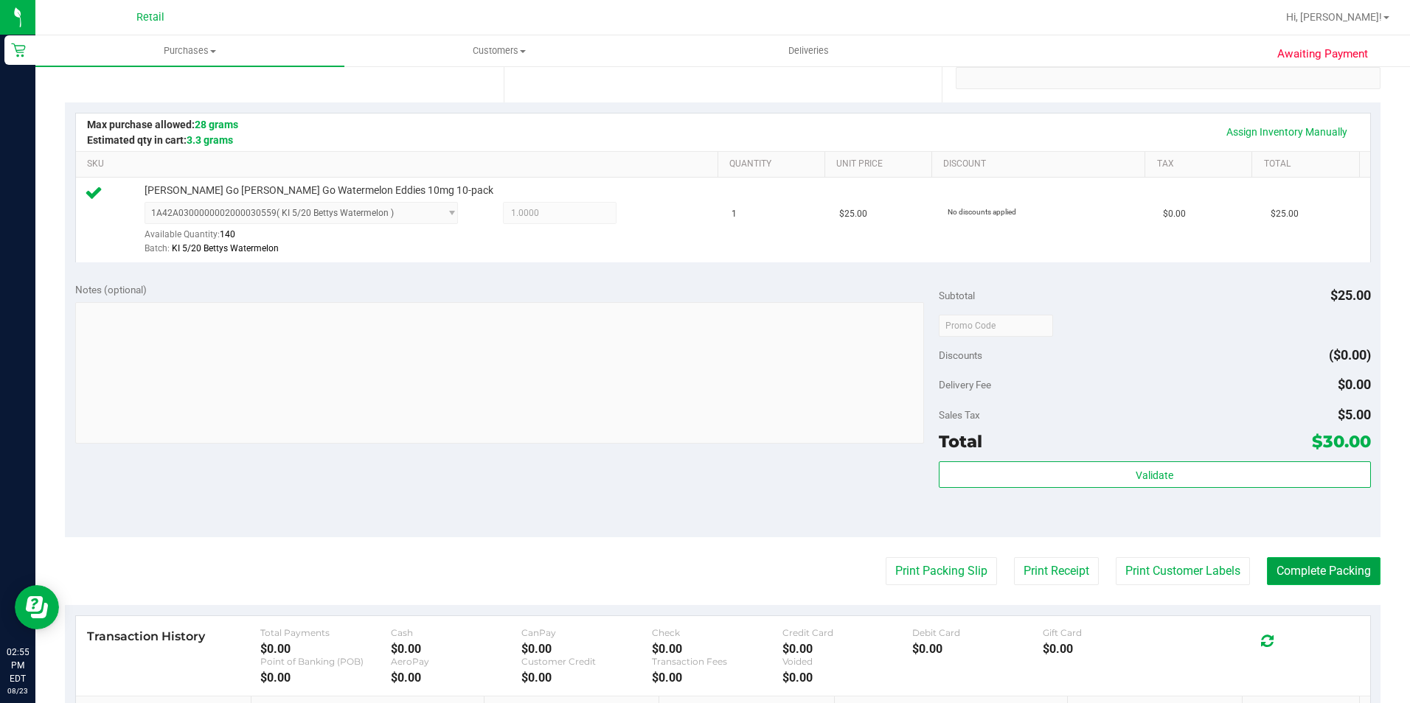
click at [1310, 572] on button "Complete Packing" at bounding box center [1324, 571] width 114 height 28
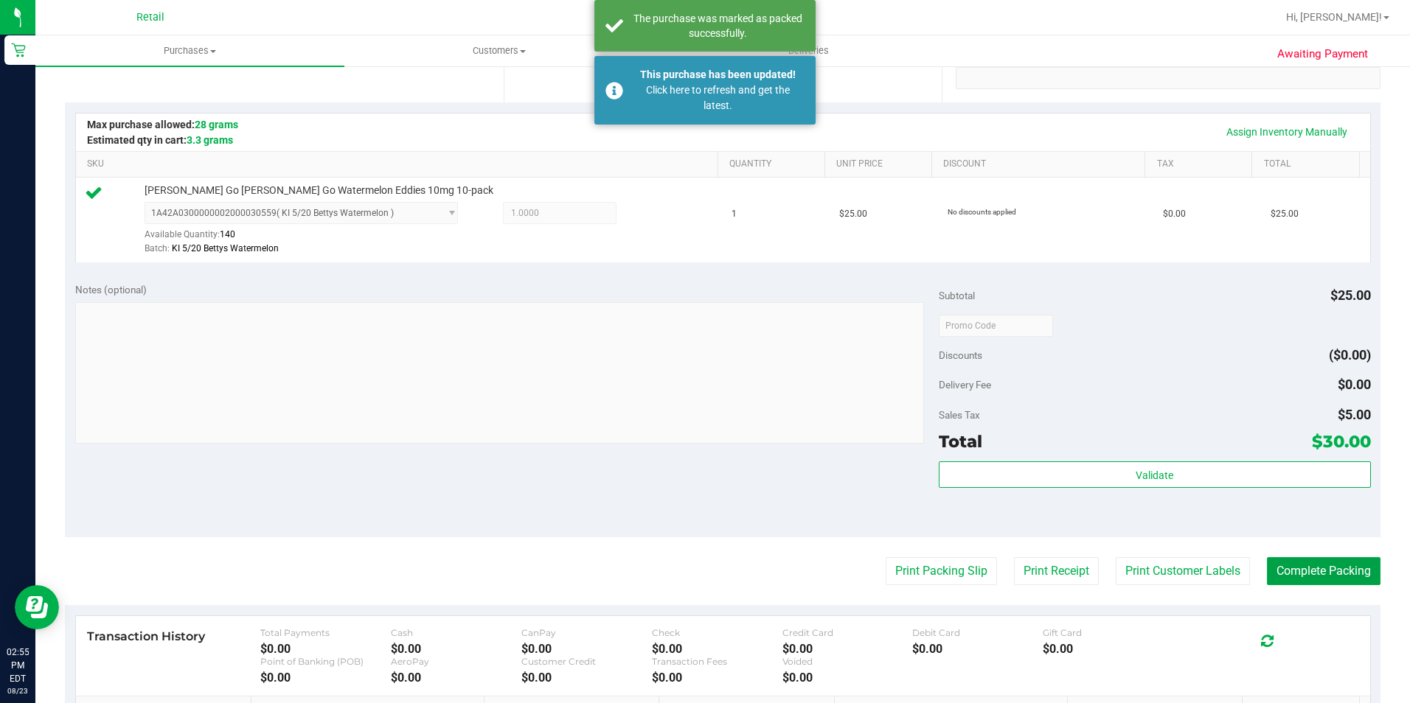
scroll to position [0, 0]
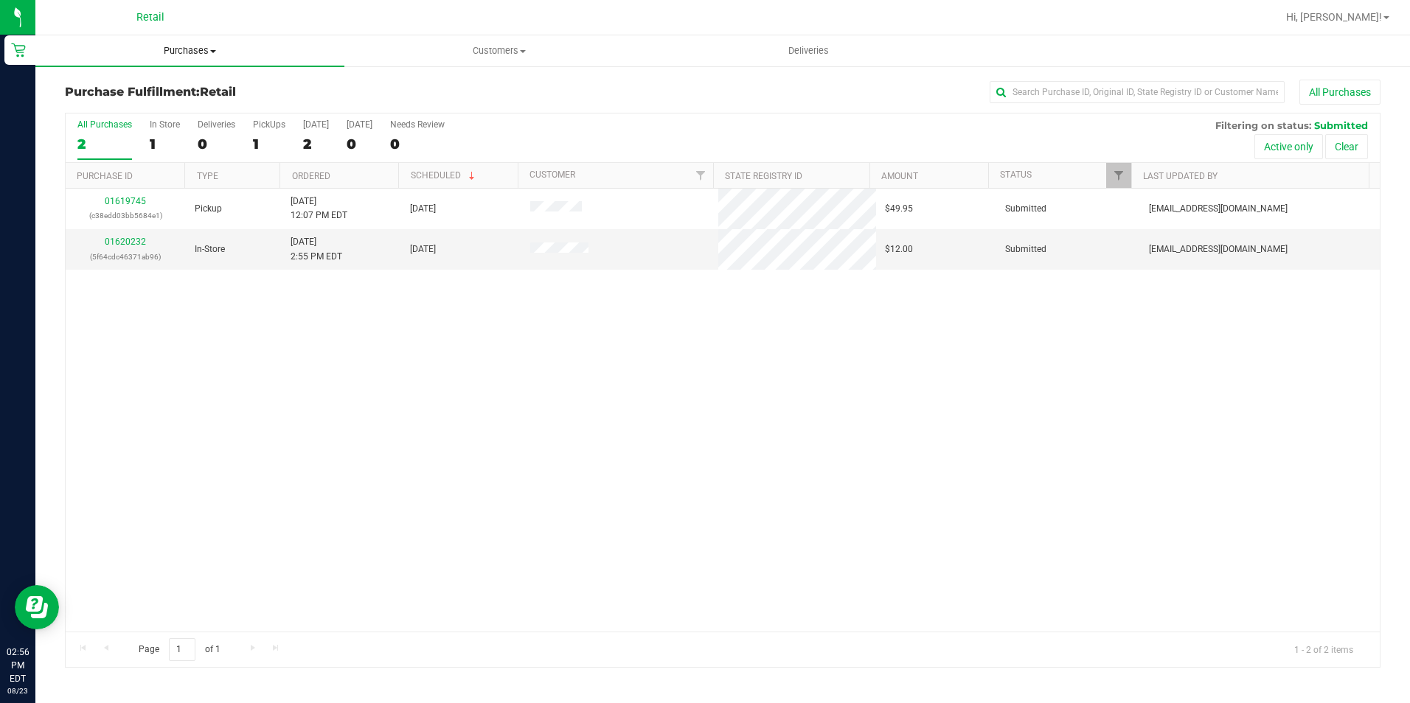
click at [191, 46] on span "Purchases" at bounding box center [189, 50] width 309 height 13
click at [198, 121] on li "All purchases" at bounding box center [189, 125] width 309 height 18
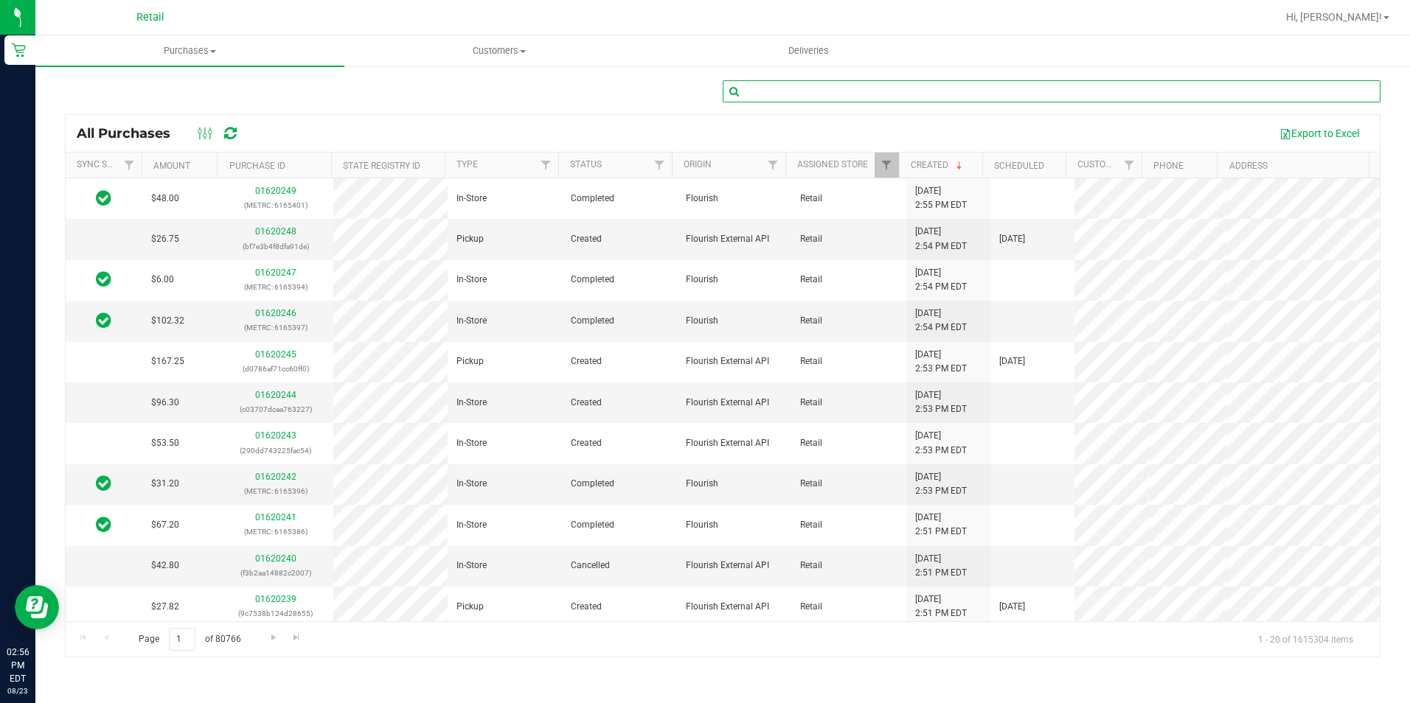
click at [771, 91] on input "text" at bounding box center [1052, 91] width 658 height 22
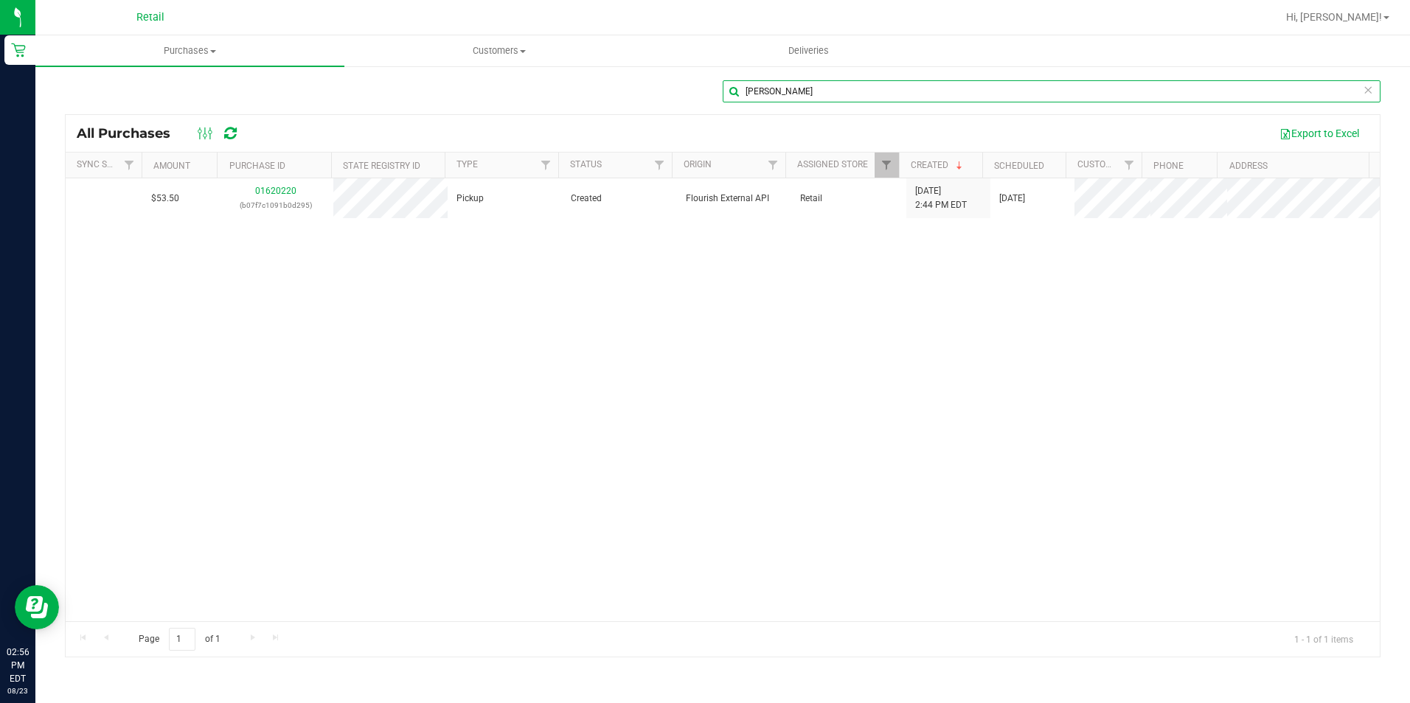
type input "[PERSON_NAME]"
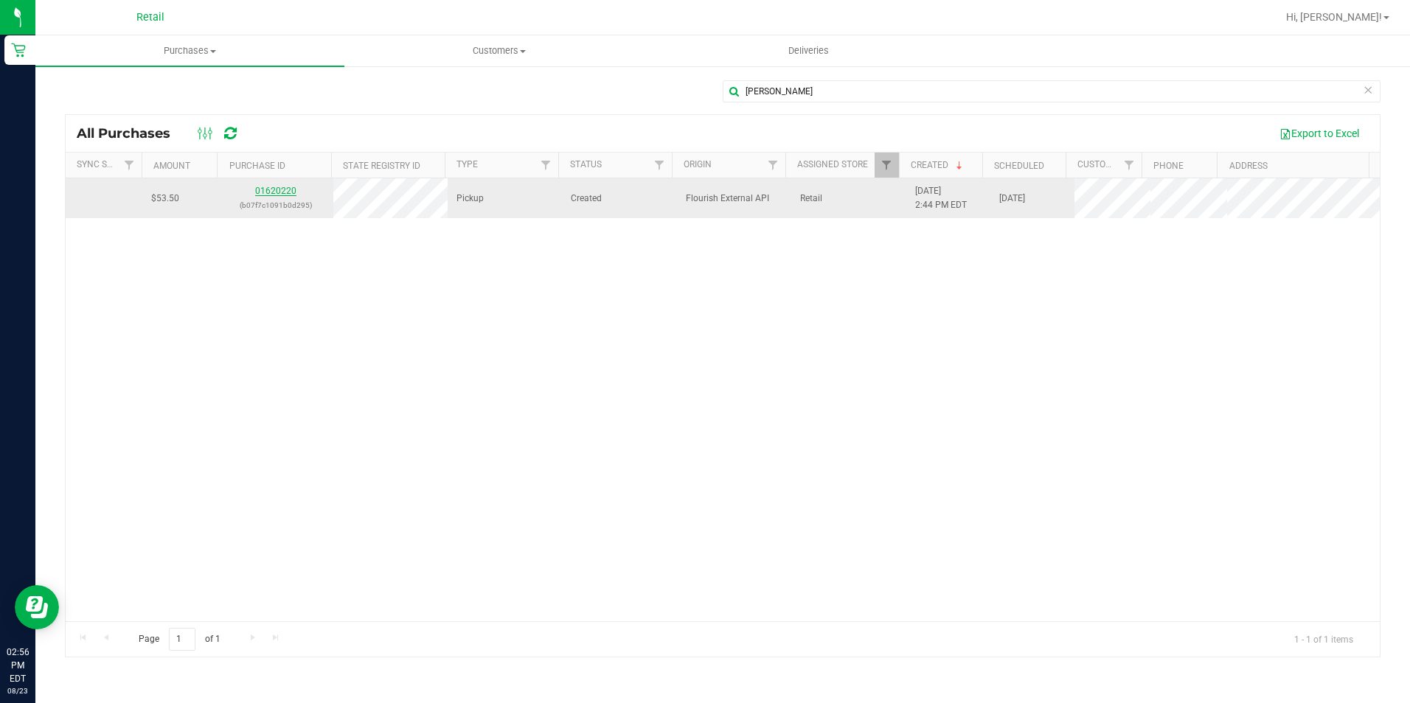
click at [282, 190] on link "01620220" at bounding box center [275, 191] width 41 height 10
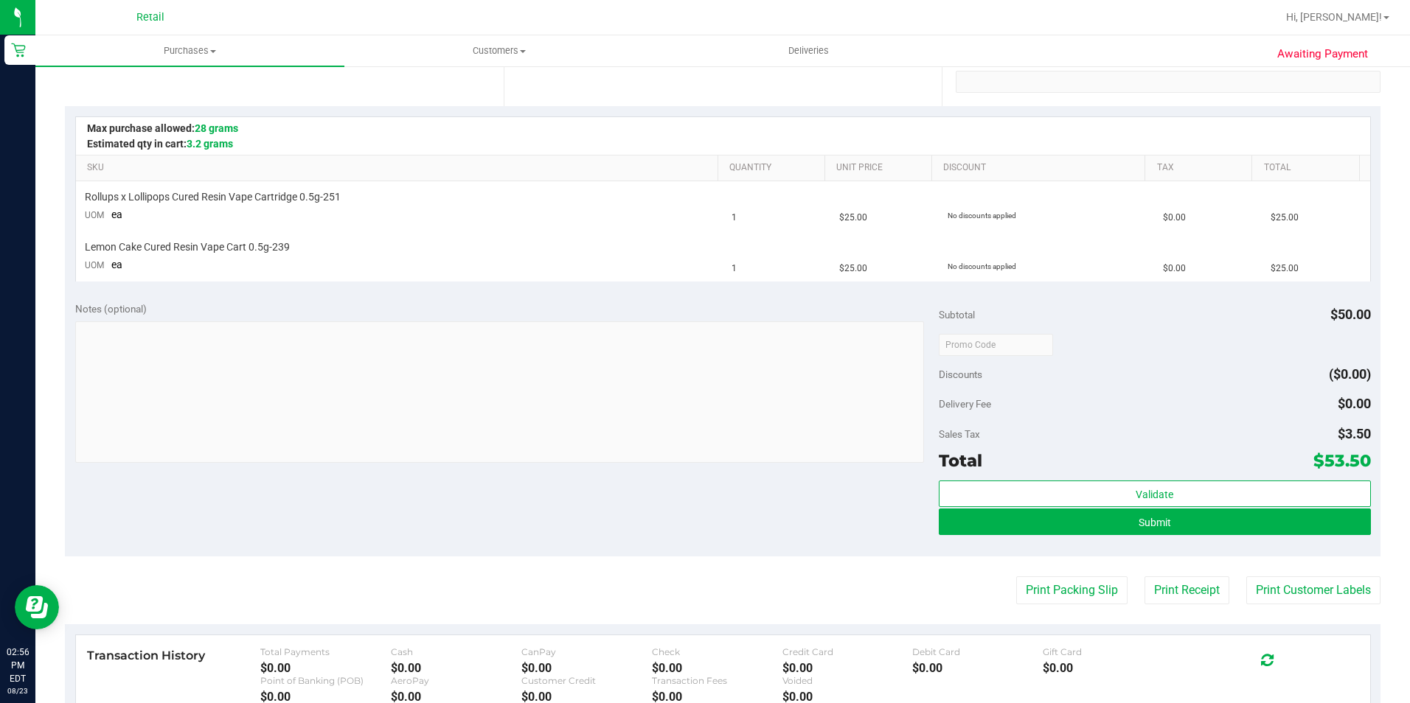
scroll to position [295, 0]
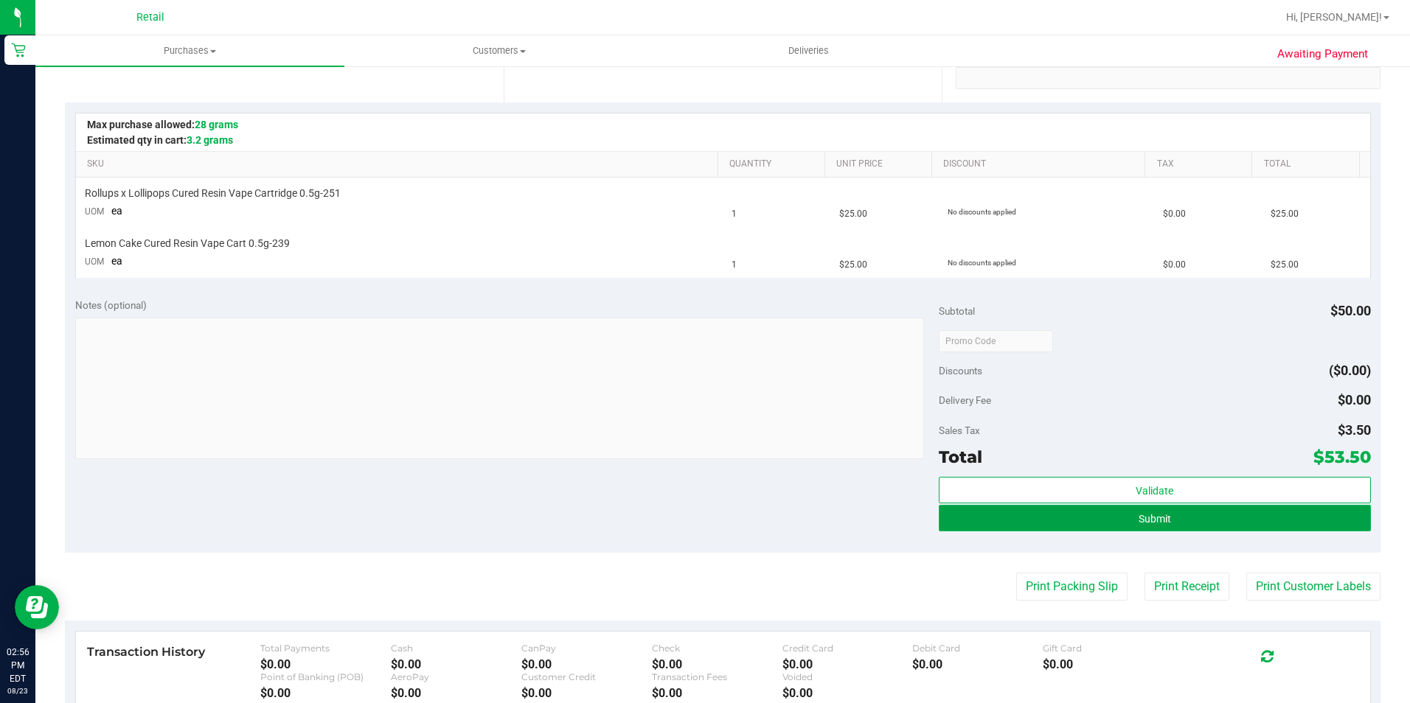
click at [1037, 524] on button "Submit" at bounding box center [1155, 518] width 432 height 27
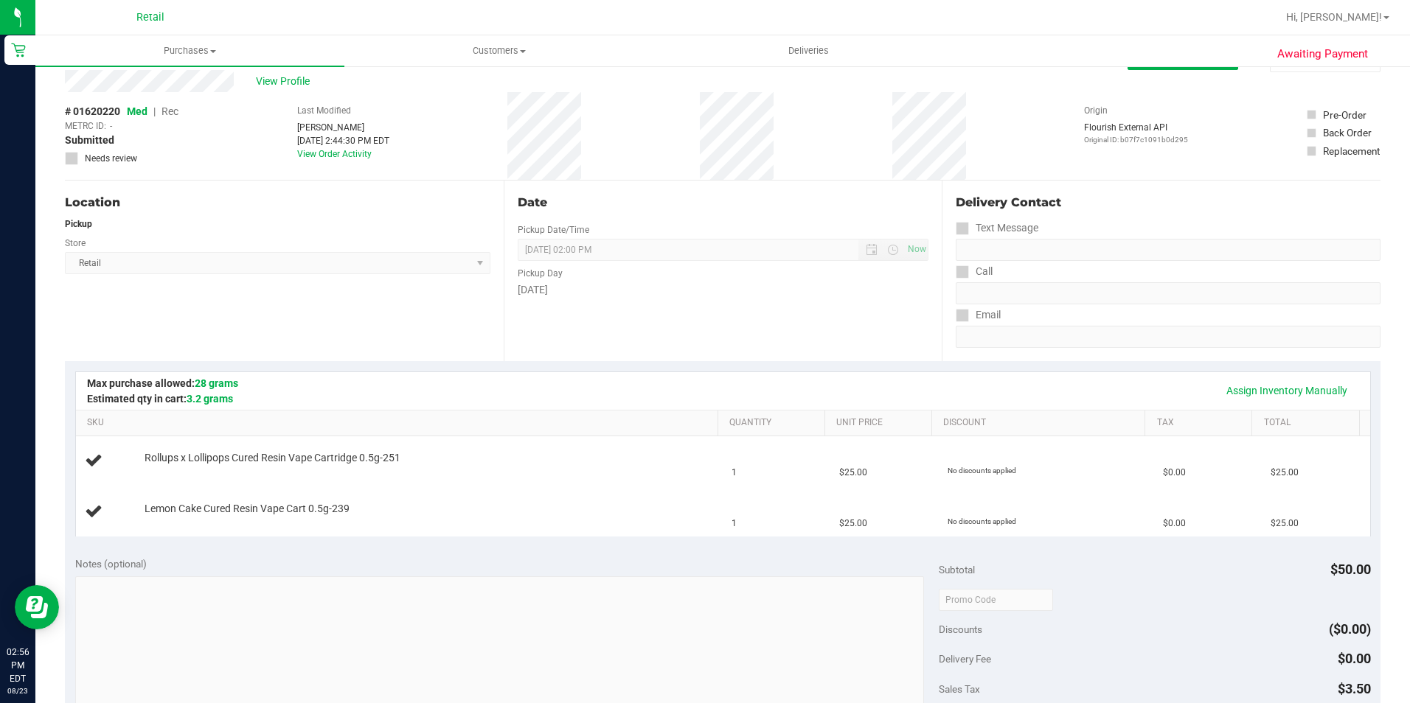
scroll to position [0, 0]
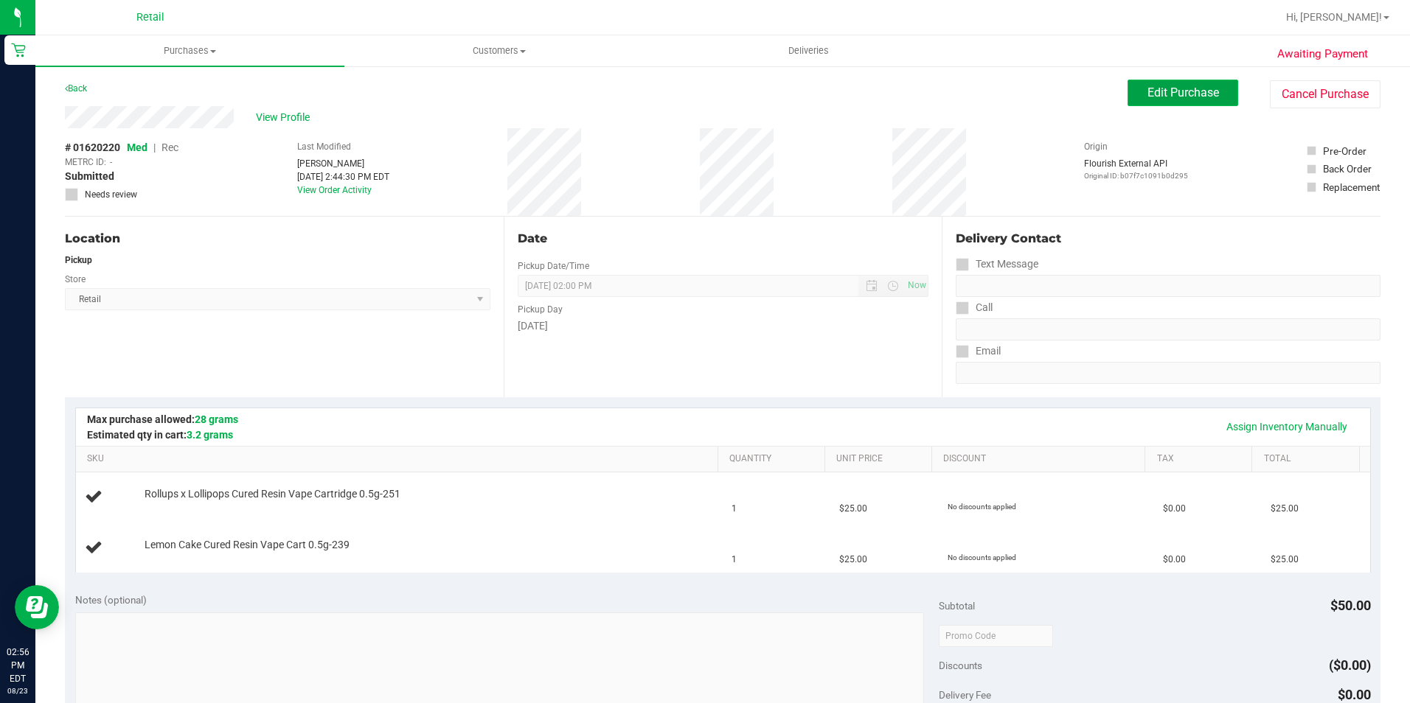
click at [1180, 94] on span "Edit Purchase" at bounding box center [1183, 93] width 72 height 14
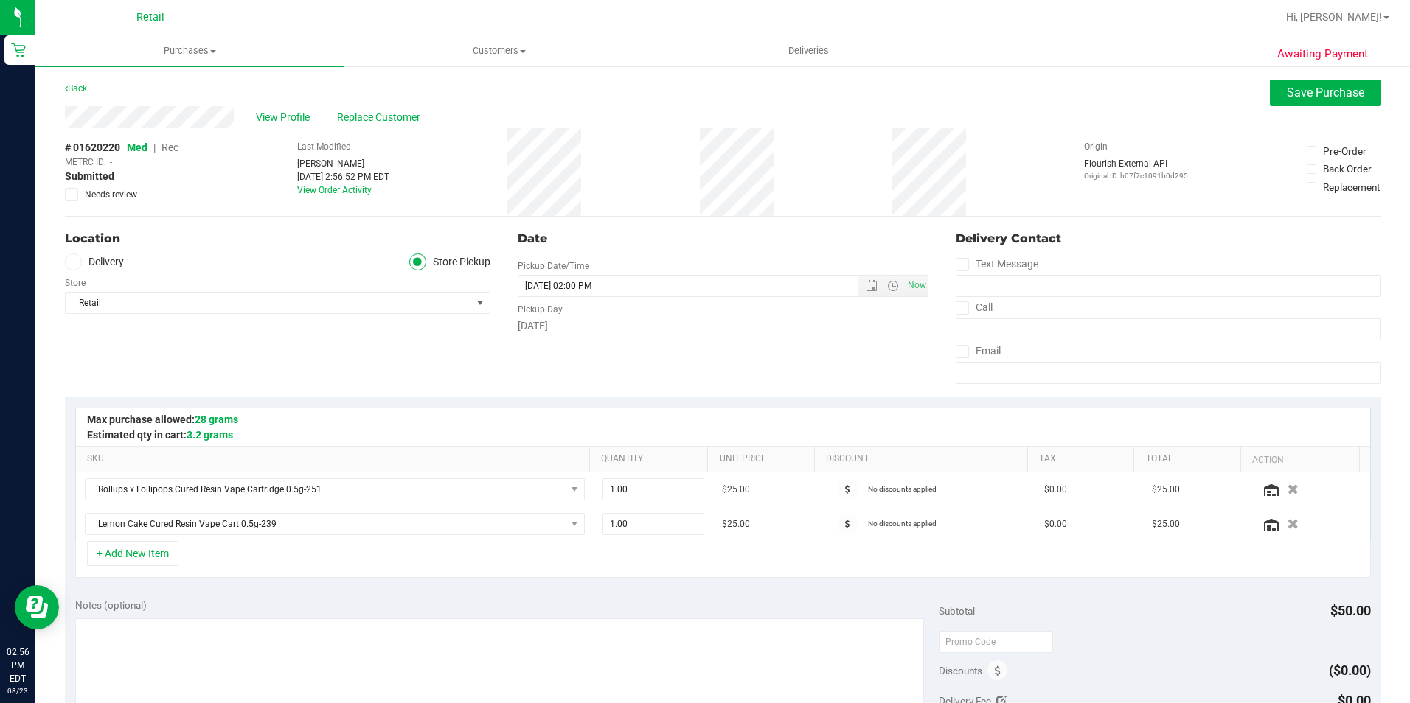
click at [166, 145] on span "Rec" at bounding box center [169, 148] width 17 height 12
click at [1300, 97] on span "Save Purchase" at bounding box center [1325, 93] width 77 height 14
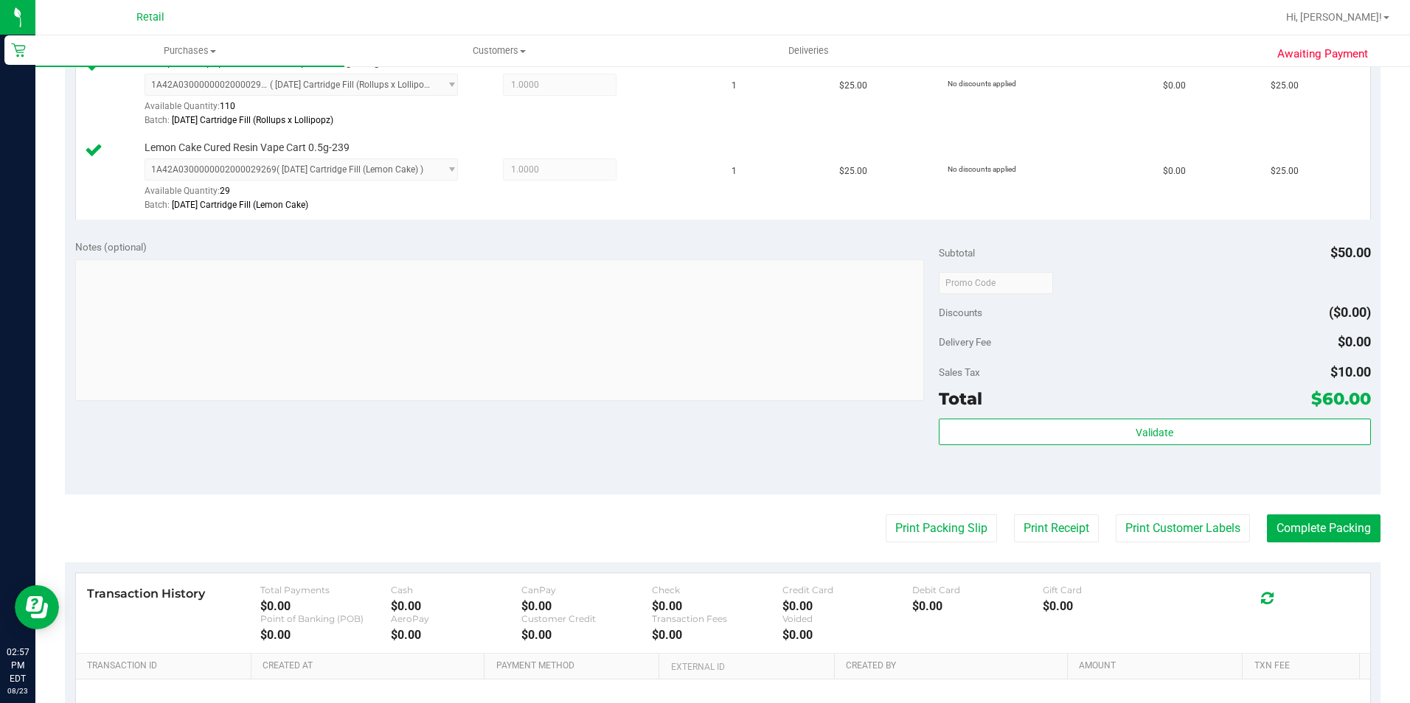
scroll to position [442, 0]
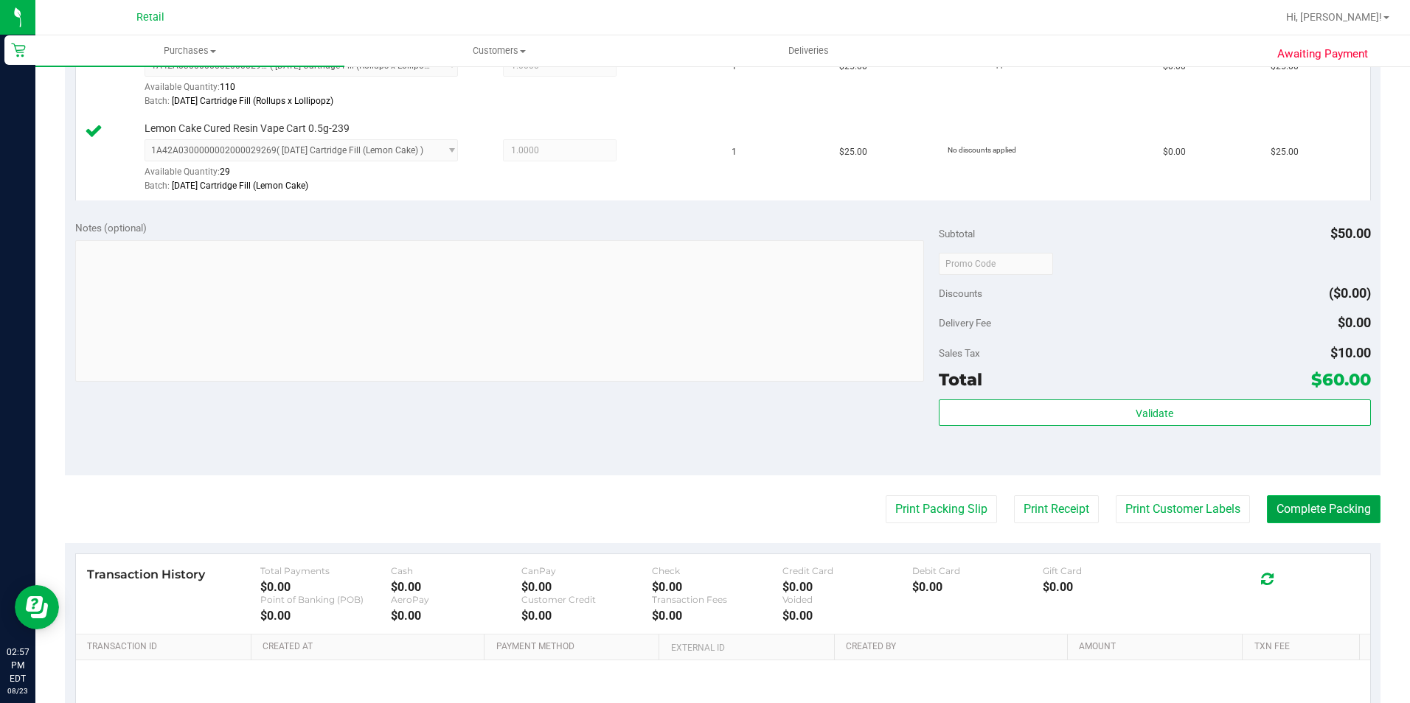
click at [1322, 501] on button "Complete Packing" at bounding box center [1324, 510] width 114 height 28
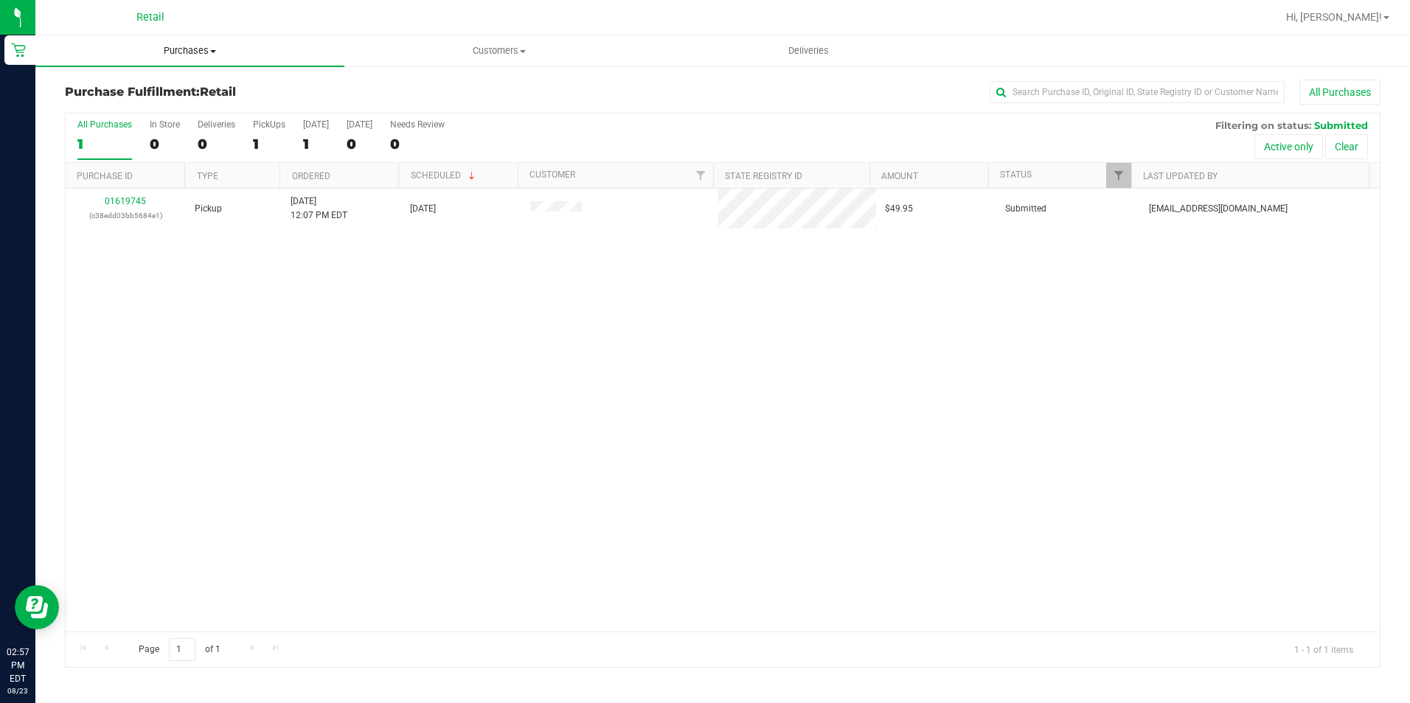
click at [165, 52] on span "Purchases" at bounding box center [189, 50] width 309 height 13
click at [153, 116] on li "All purchases" at bounding box center [189, 125] width 309 height 18
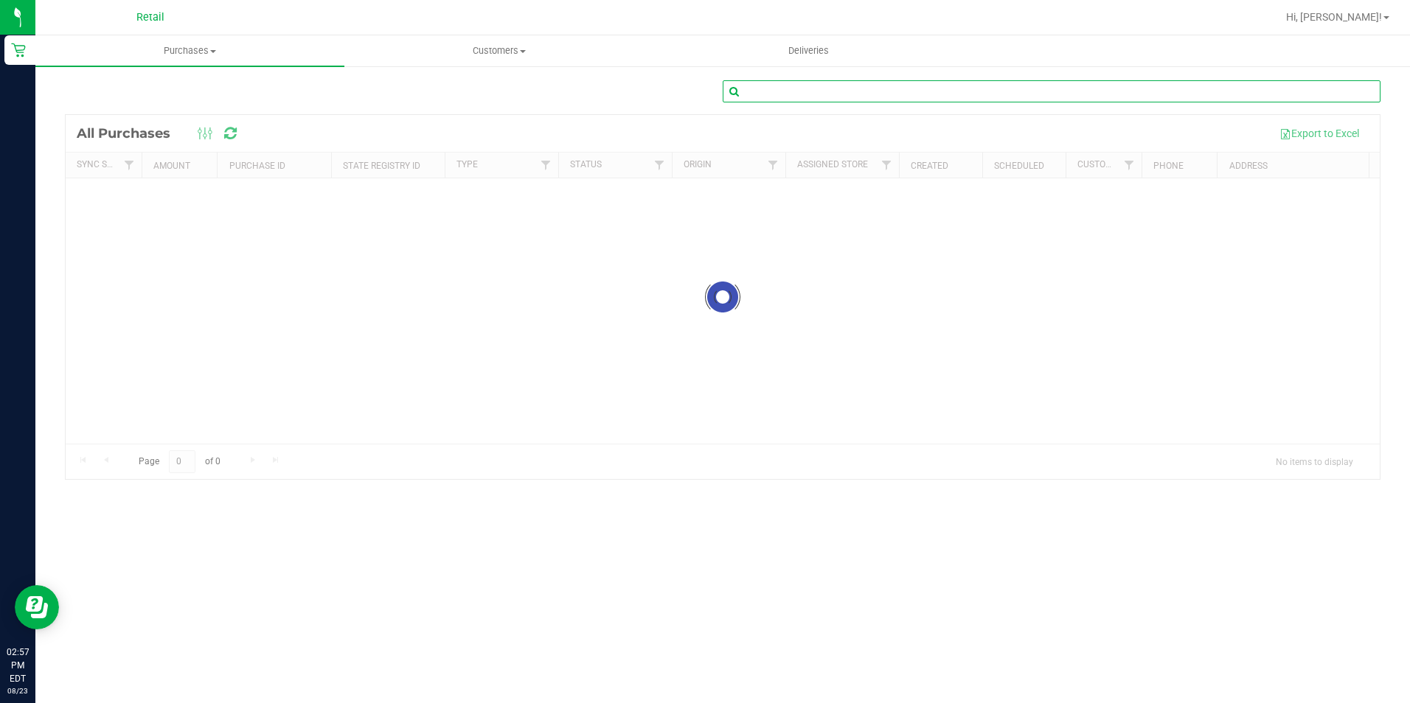
click at [922, 97] on input "text" at bounding box center [1052, 91] width 658 height 22
drag, startPoint x: 777, startPoint y: 88, endPoint x: 711, endPoint y: 91, distance: 66.5
click at [711, 91] on div "[PERSON_NAME]" at bounding box center [722, 97] width 1315 height 34
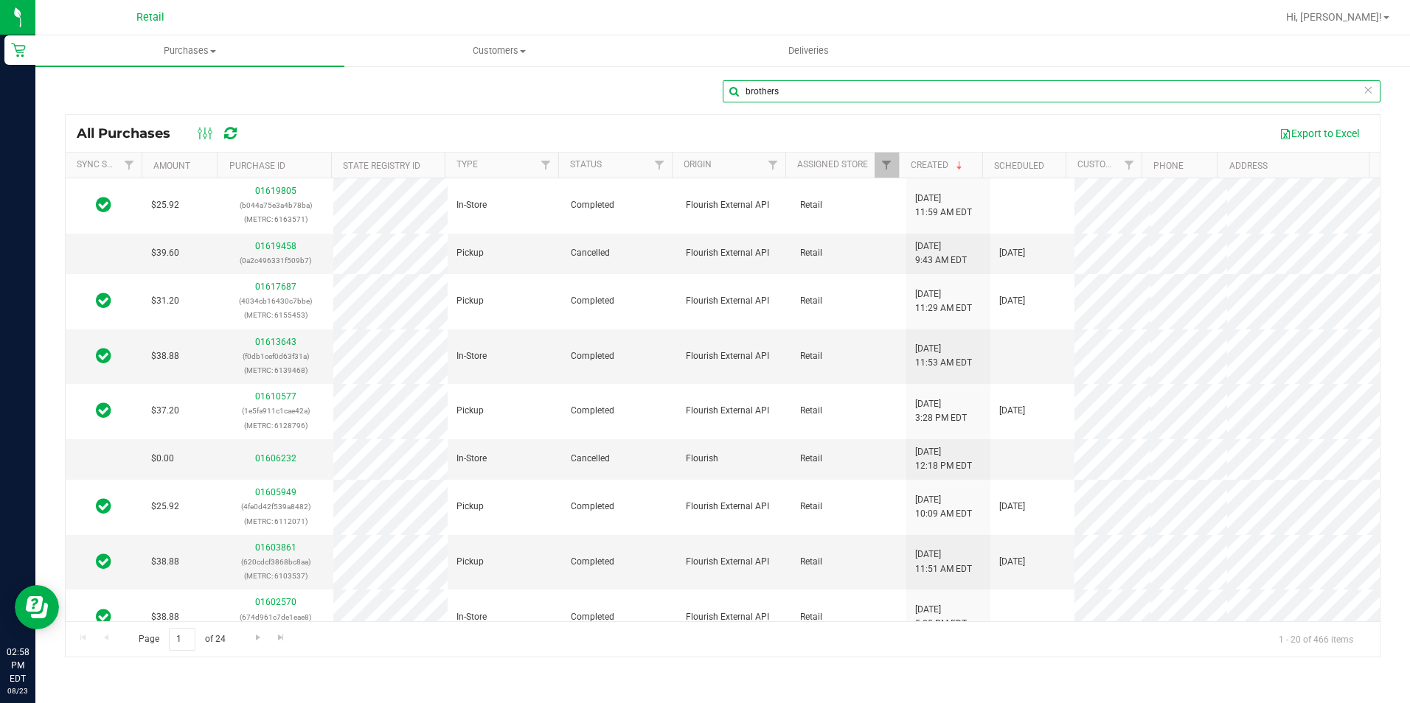
click at [746, 91] on input "brothers" at bounding box center [1052, 91] width 658 height 22
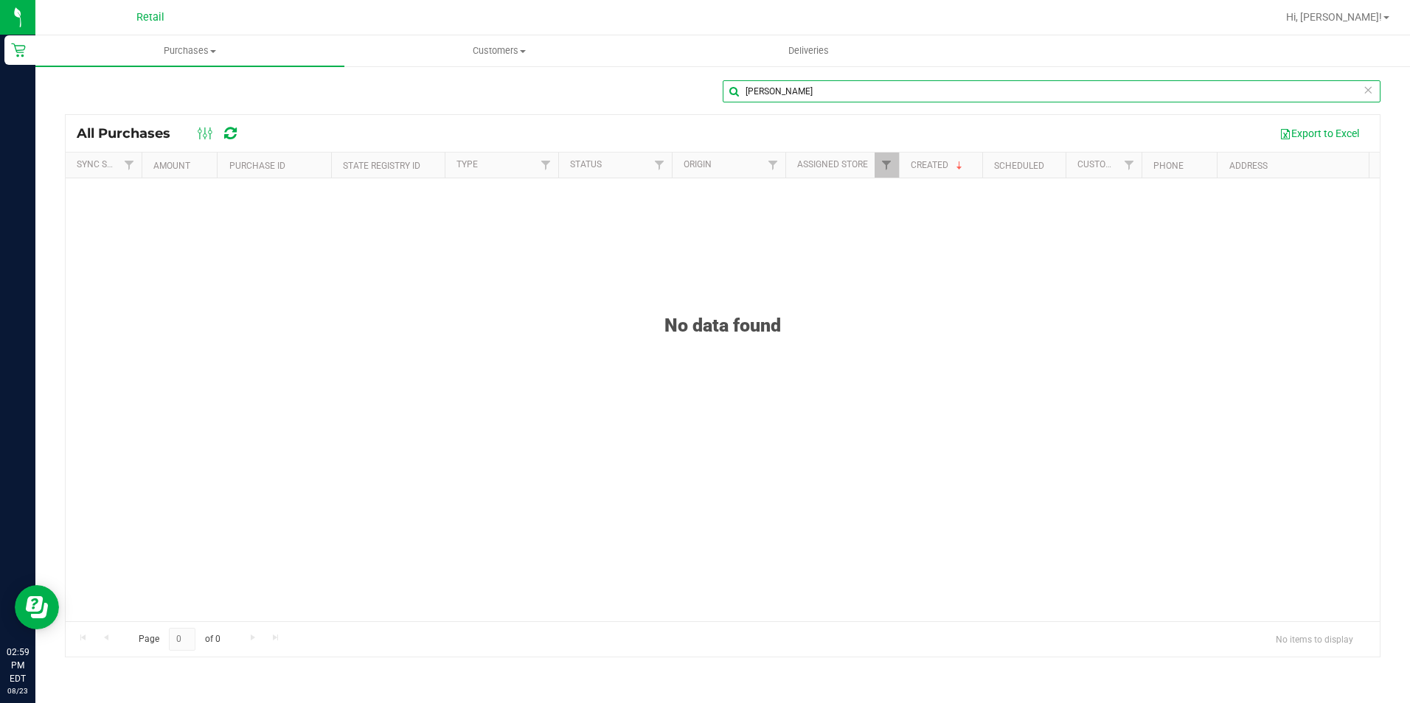
click at [806, 91] on input "[PERSON_NAME]" at bounding box center [1052, 91] width 658 height 22
click at [806, 90] on input "[PERSON_NAME]" at bounding box center [1052, 91] width 658 height 22
type input "[PERSON_NAME]"
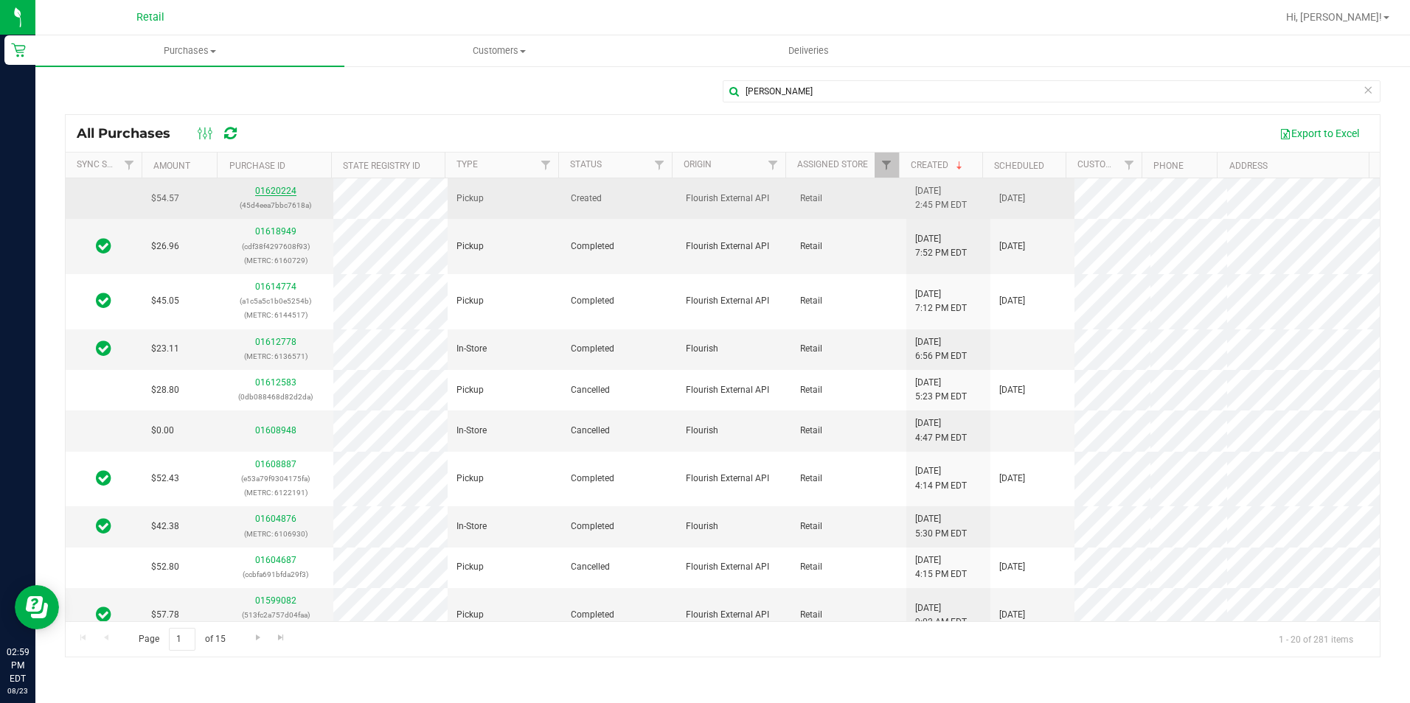
click at [281, 192] on link "01620224" at bounding box center [275, 191] width 41 height 10
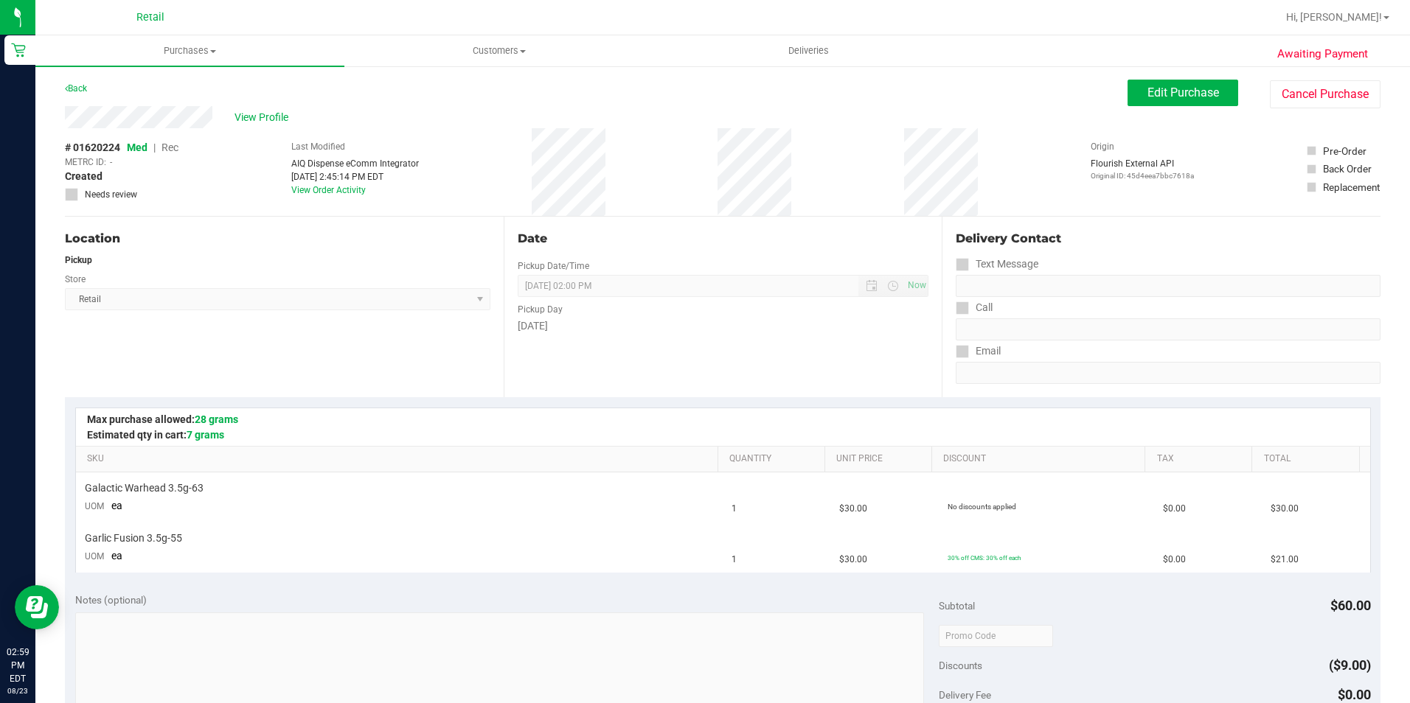
scroll to position [221, 0]
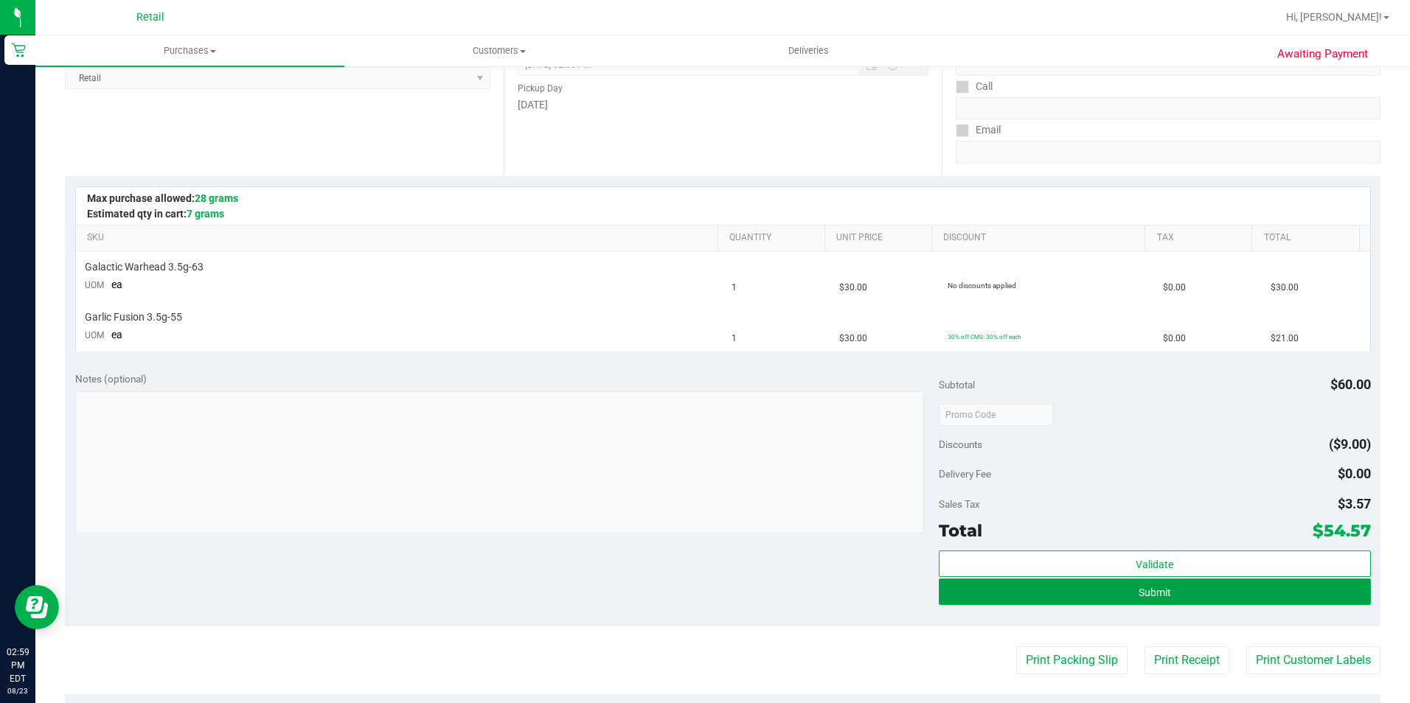
click at [1159, 592] on span "Submit" at bounding box center [1155, 593] width 32 height 12
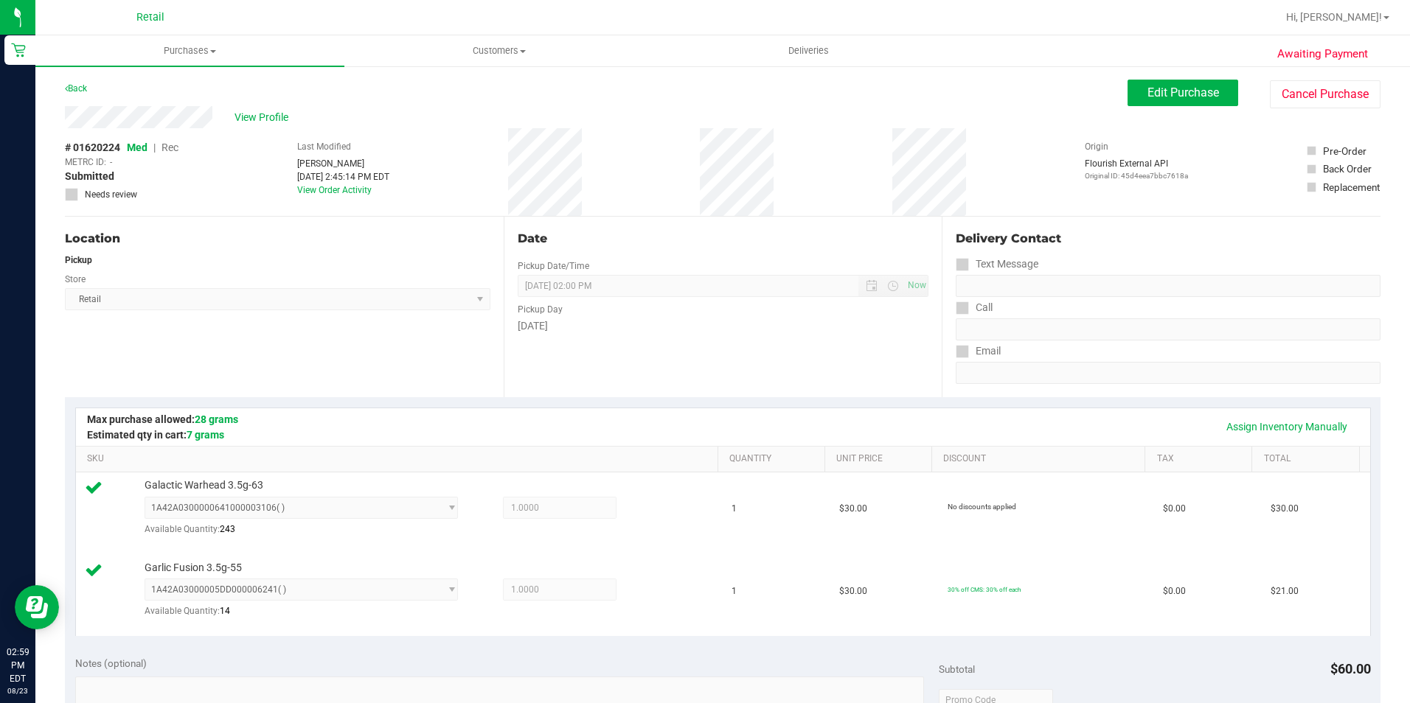
scroll to position [295, 0]
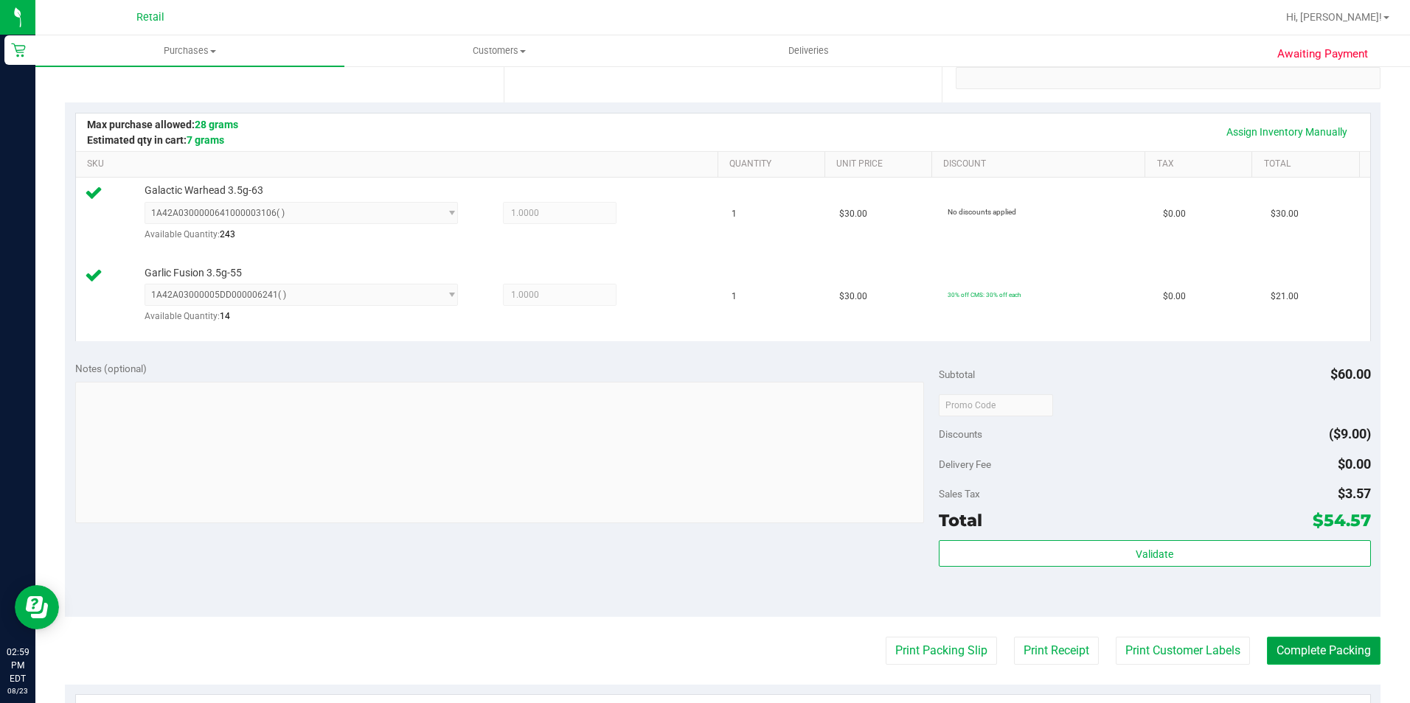
click at [1346, 640] on button "Complete Packing" at bounding box center [1324, 651] width 114 height 28
